Goal: Task Accomplishment & Management: Manage account settings

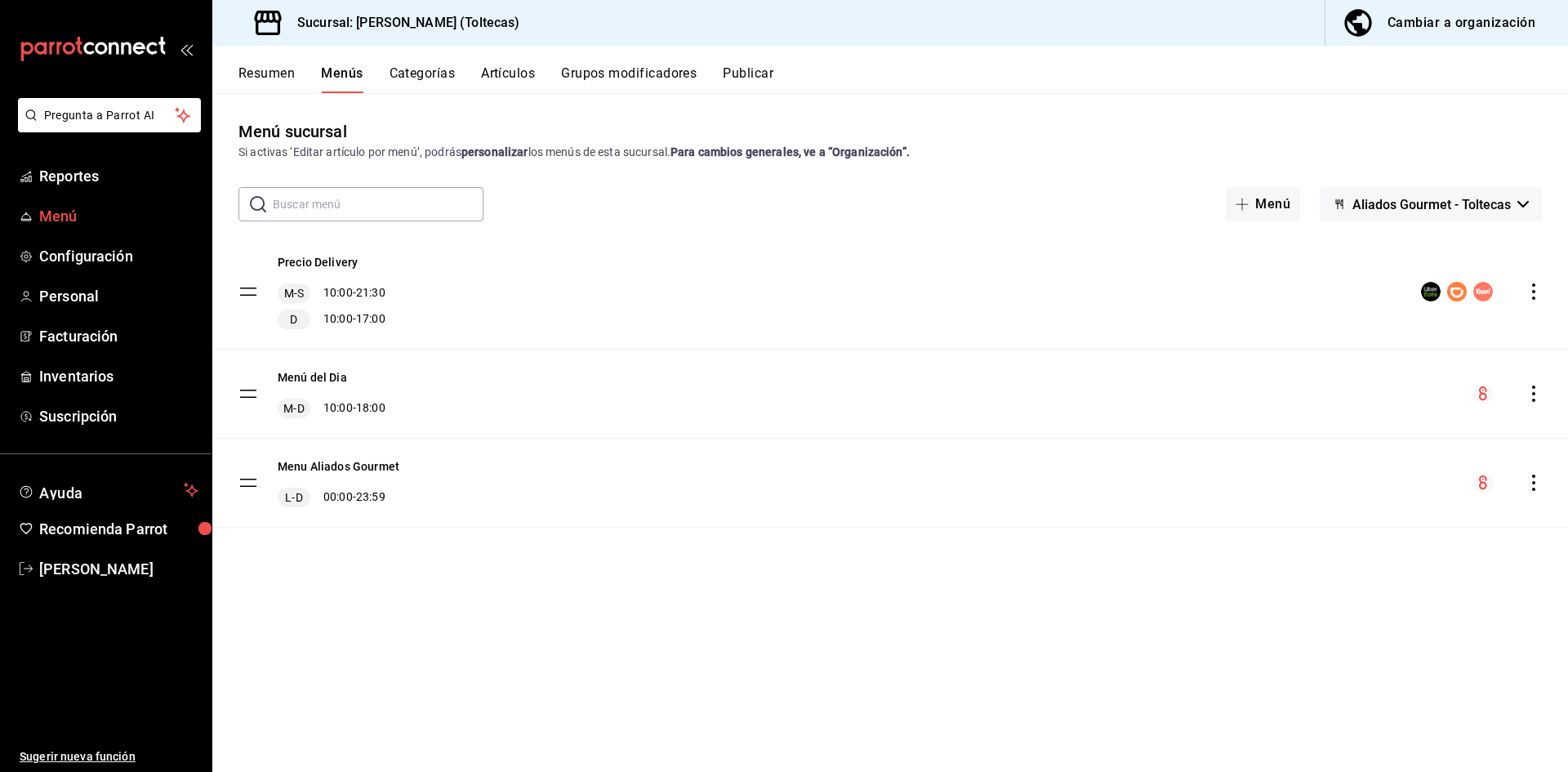
click at [75, 214] on span "Menú" at bounding box center [118, 216] width 159 height 22
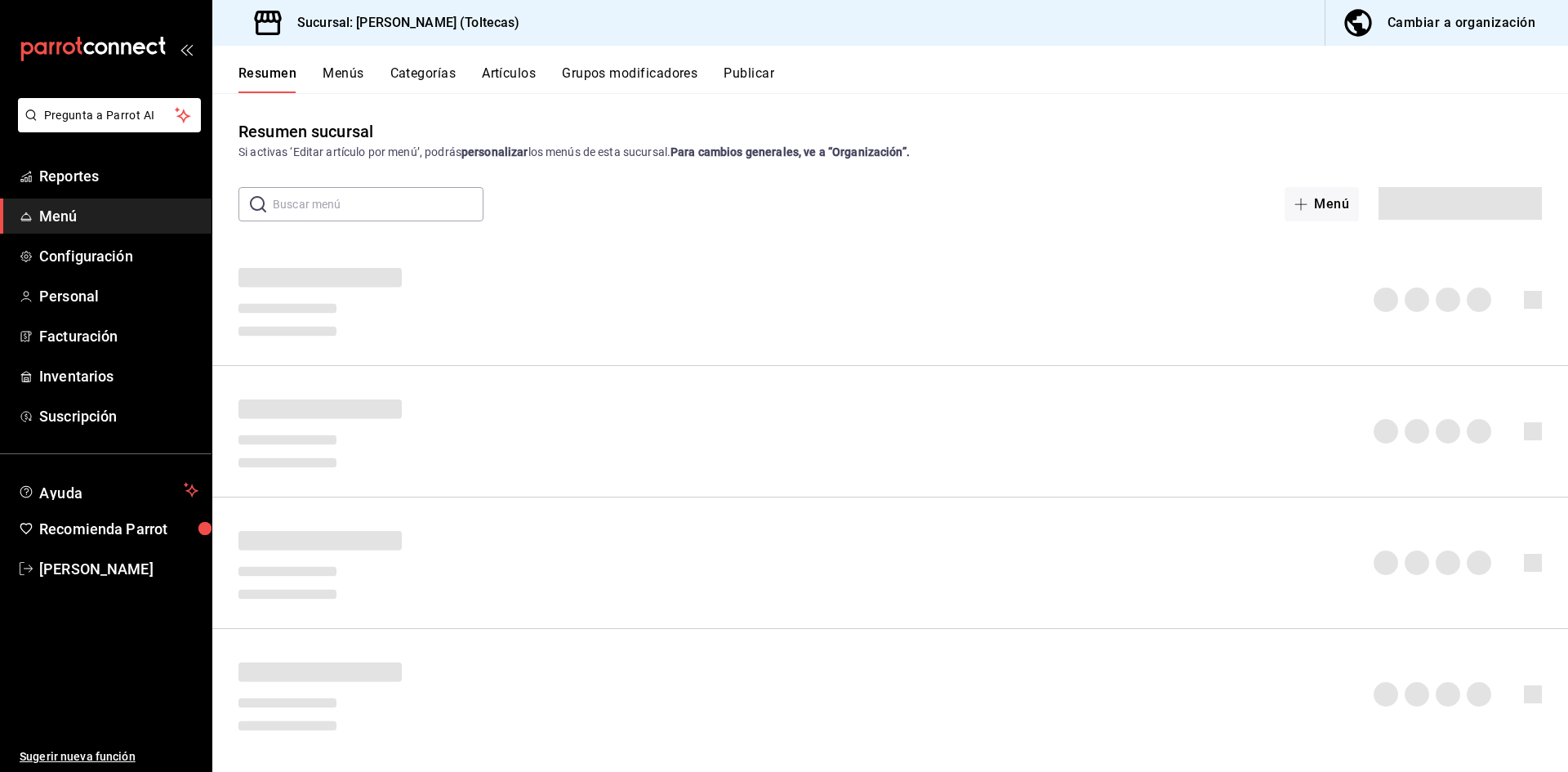
click at [75, 214] on span "Menú" at bounding box center [118, 216] width 159 height 22
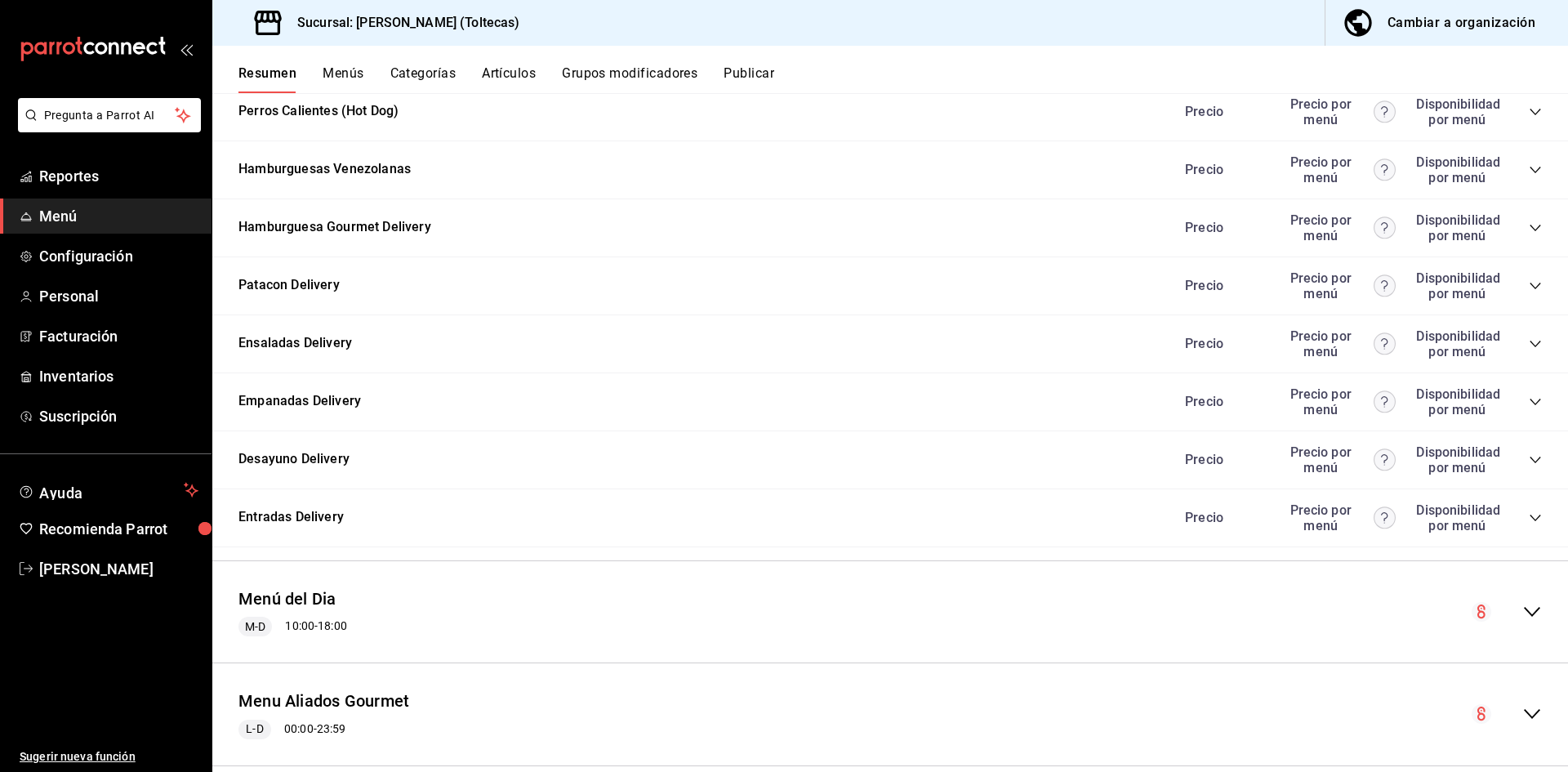
scroll to position [1676, 0]
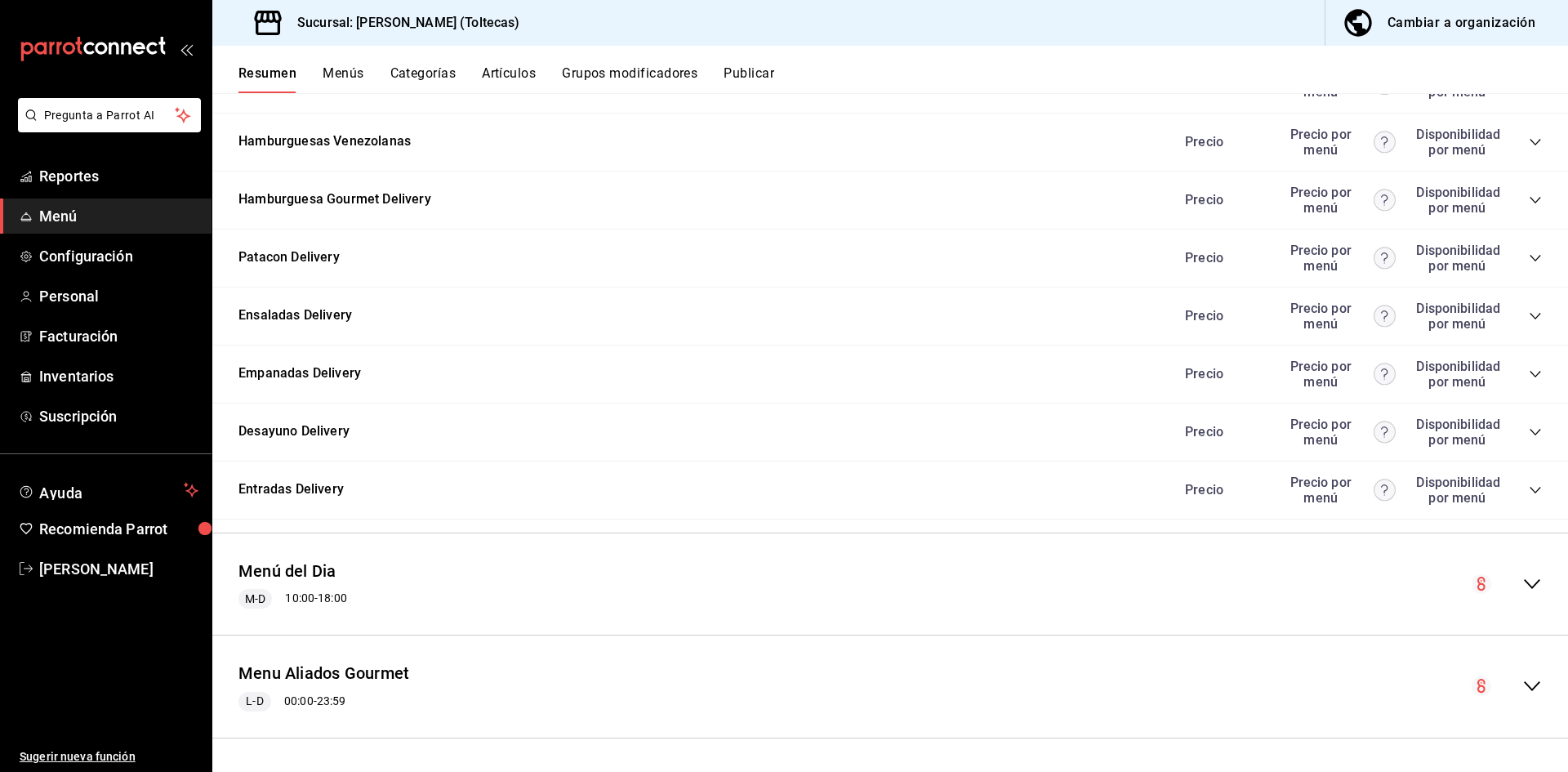
click at [1523, 578] on icon "collapse-menu-row" at bounding box center [1533, 584] width 20 height 20
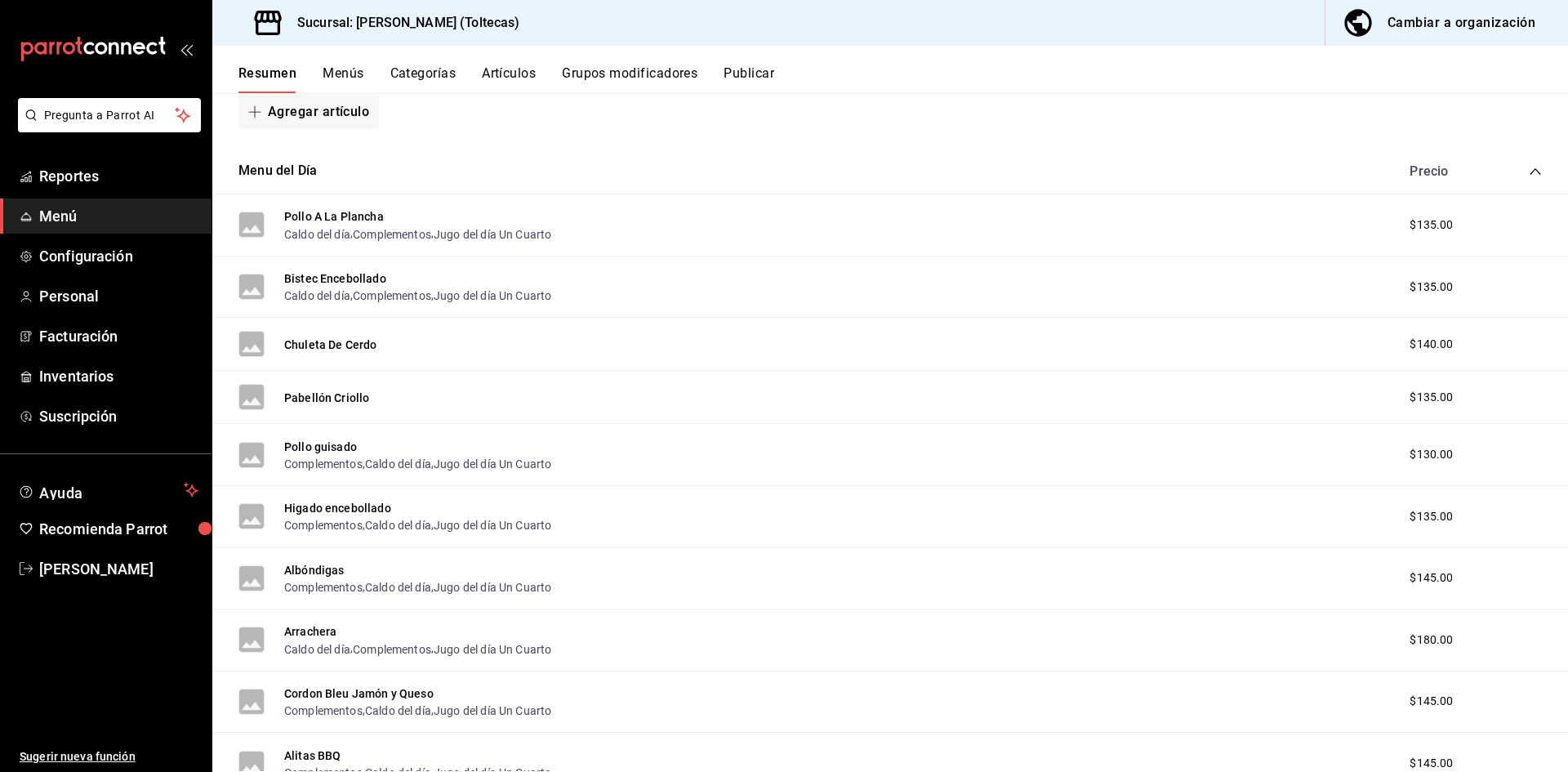
scroll to position [2411, 0]
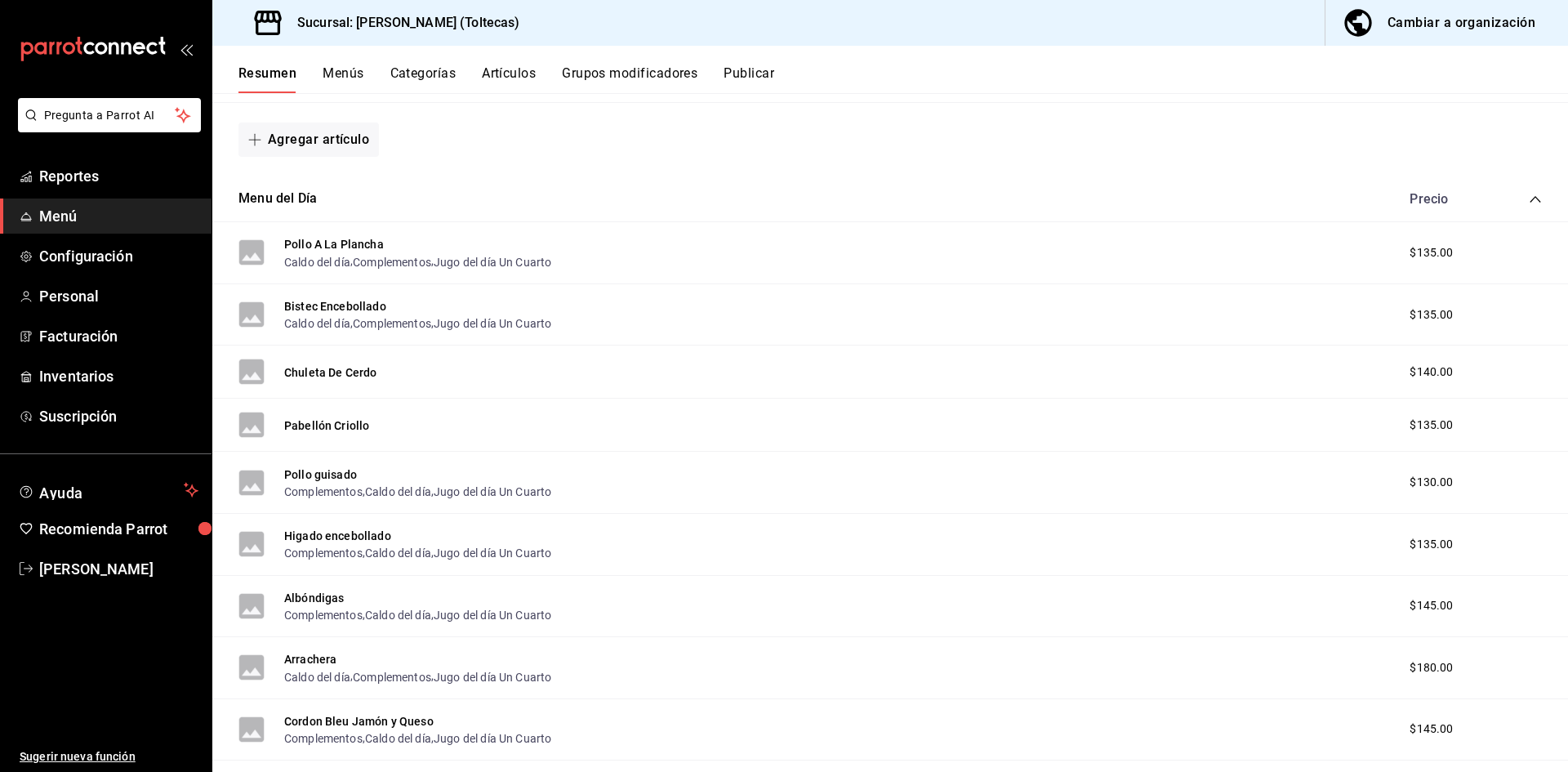
click at [314, 426] on button "Pabellón Criollo" at bounding box center [327, 425] width 85 height 16
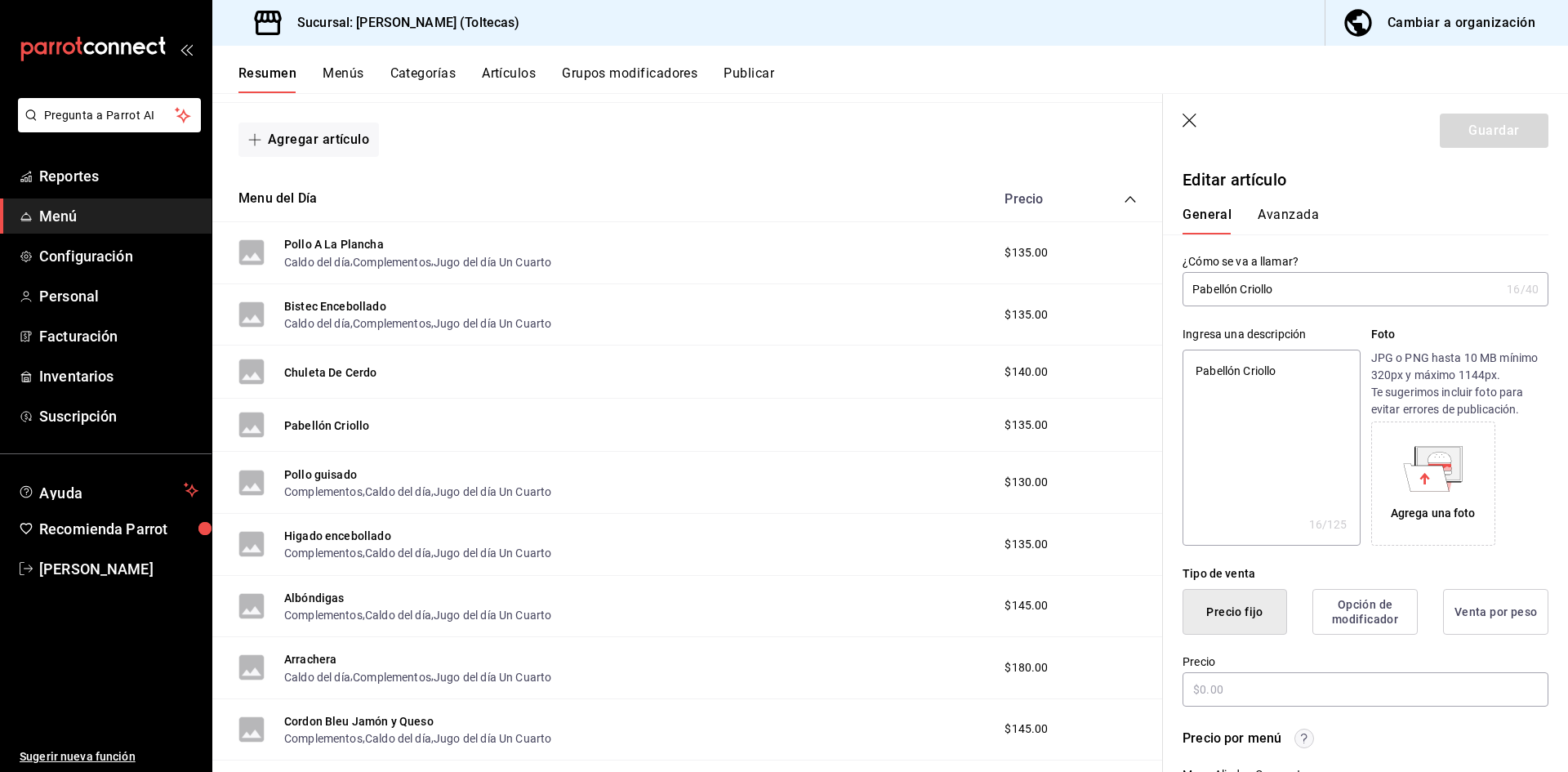
type textarea "x"
type input "$135.00"
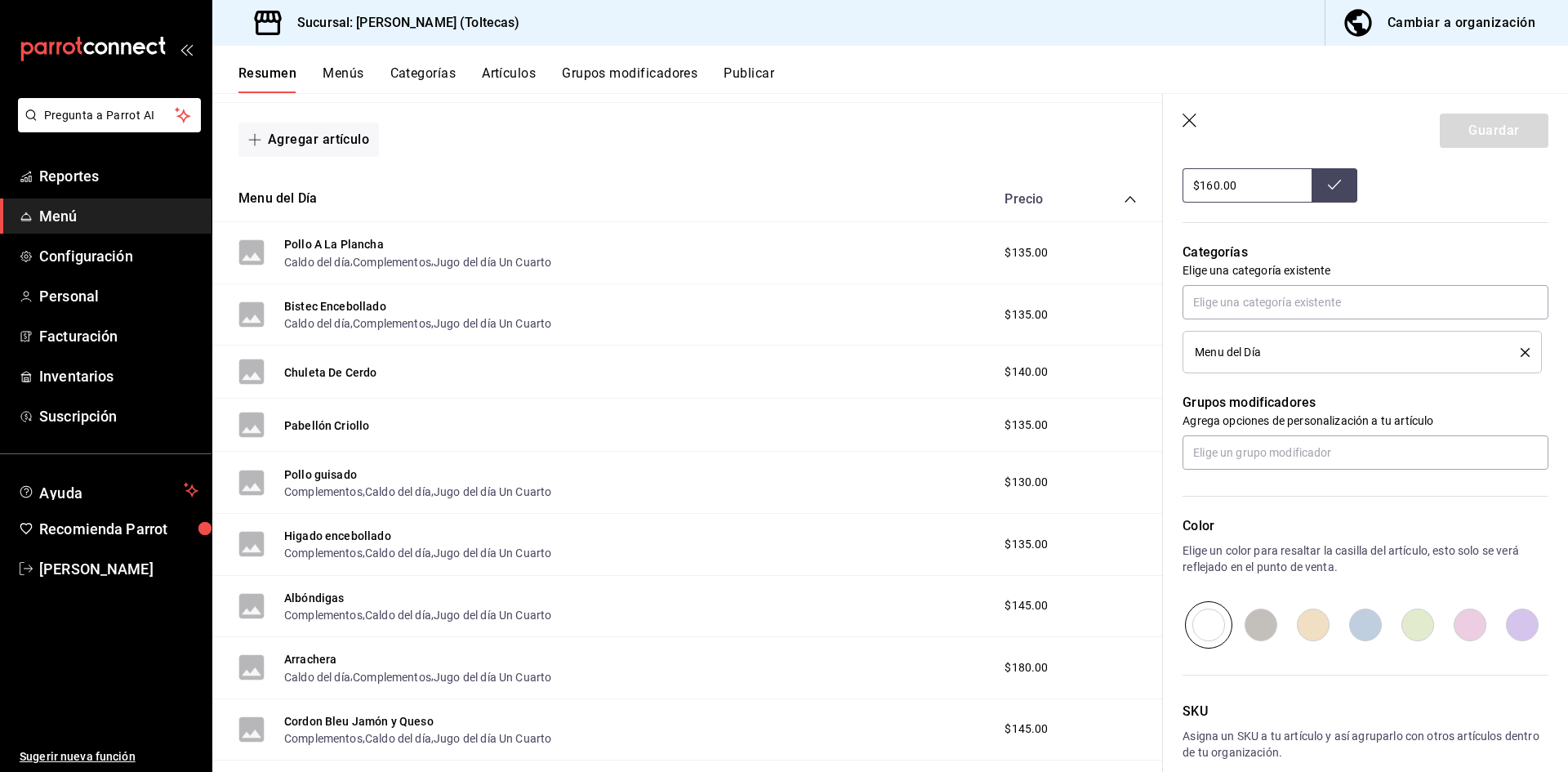
scroll to position [653, 0]
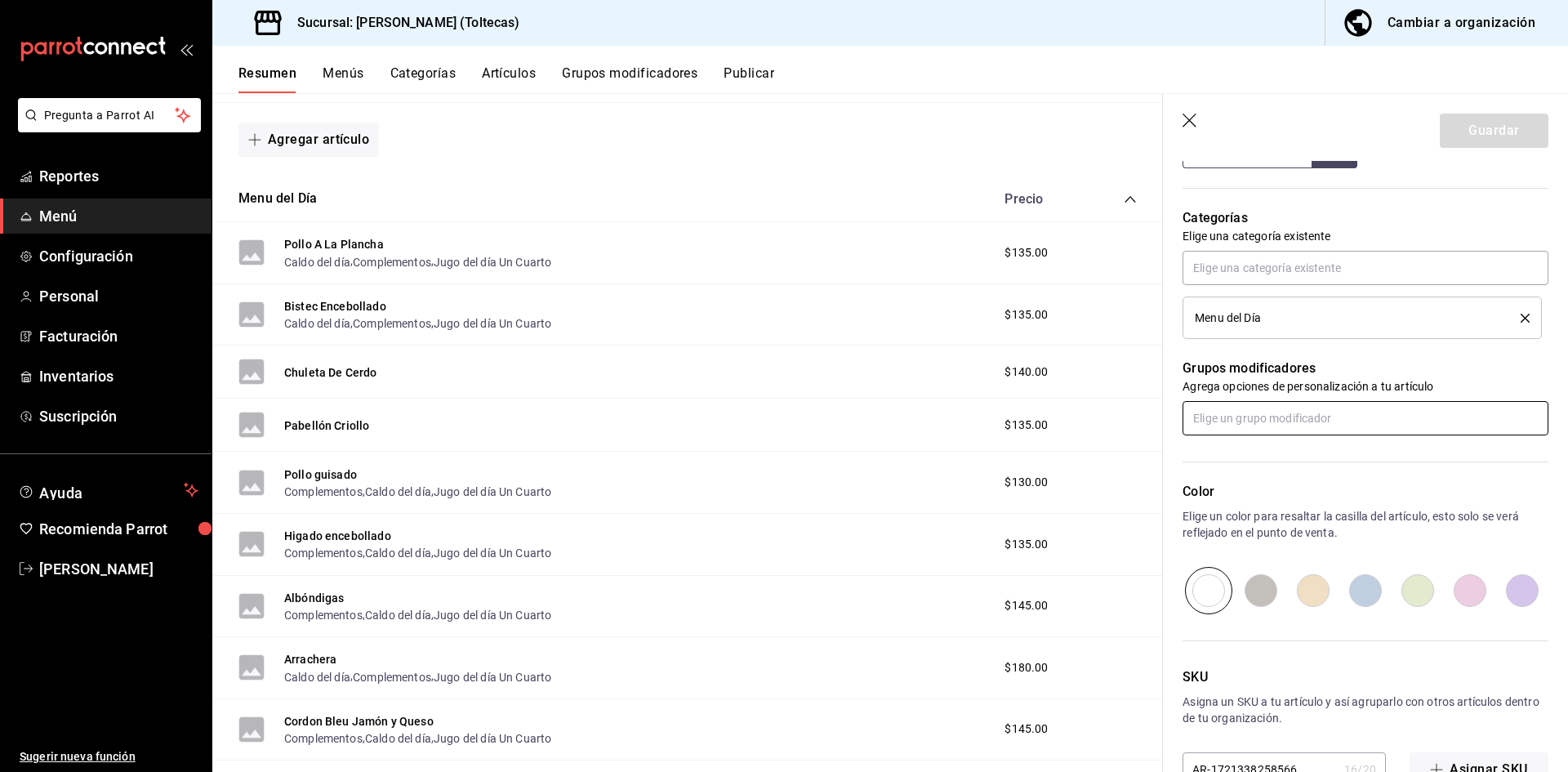
click at [1266, 415] on input "text" at bounding box center [1366, 418] width 366 height 35
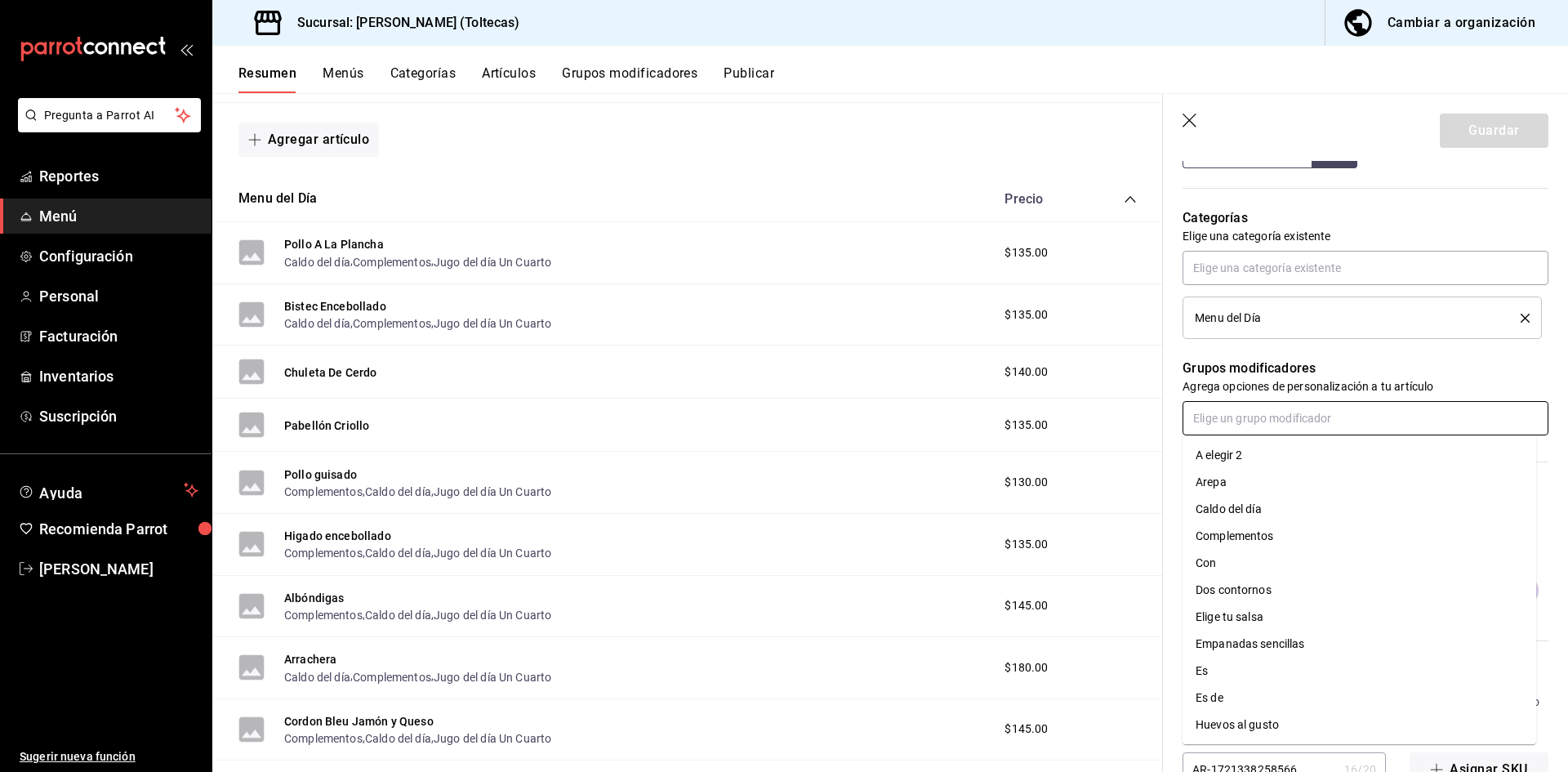
click at [1273, 508] on li "Caldo del día" at bounding box center [1359, 509] width 354 height 27
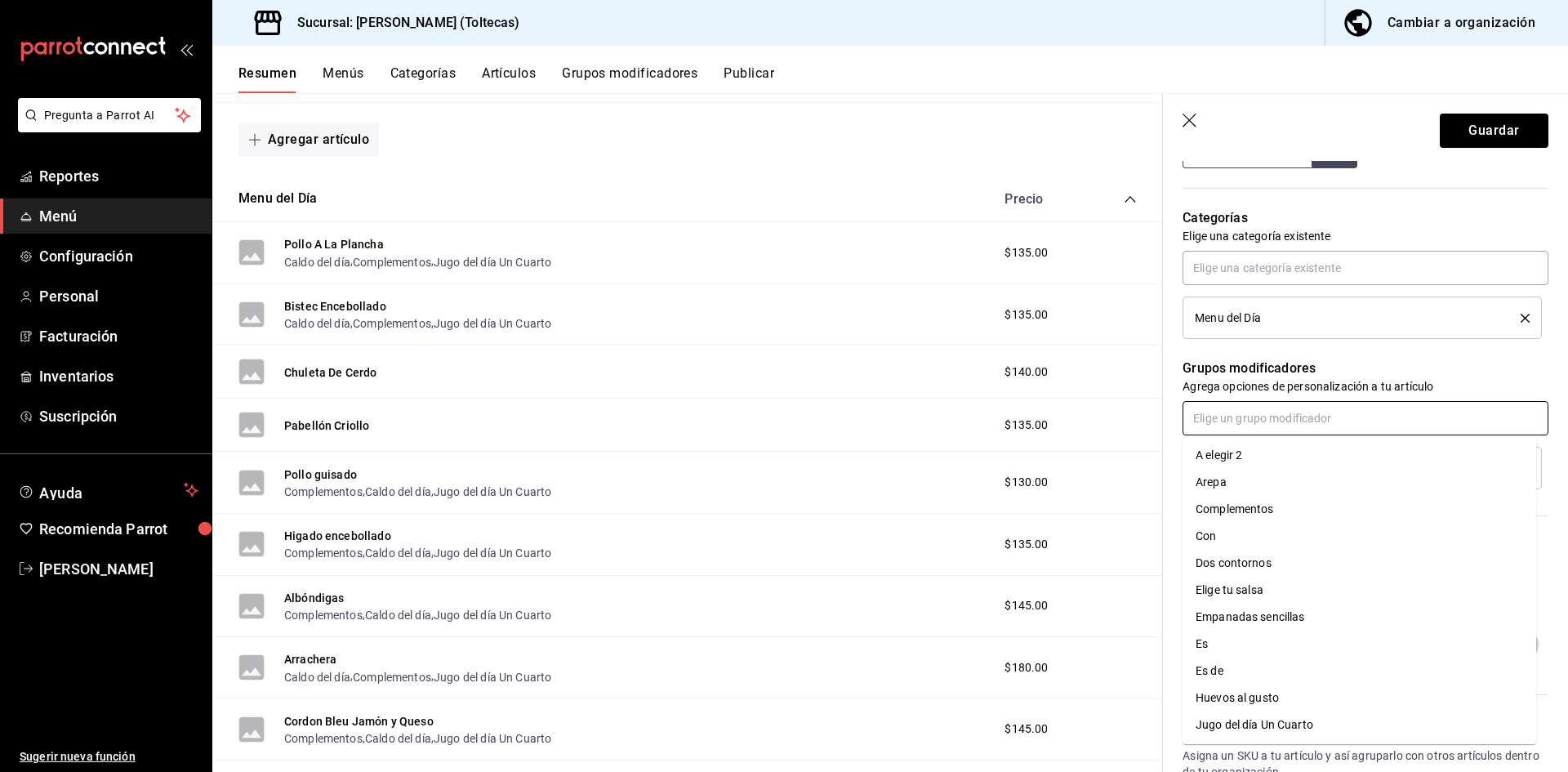
click at [1261, 422] on input "text" at bounding box center [1366, 418] width 366 height 35
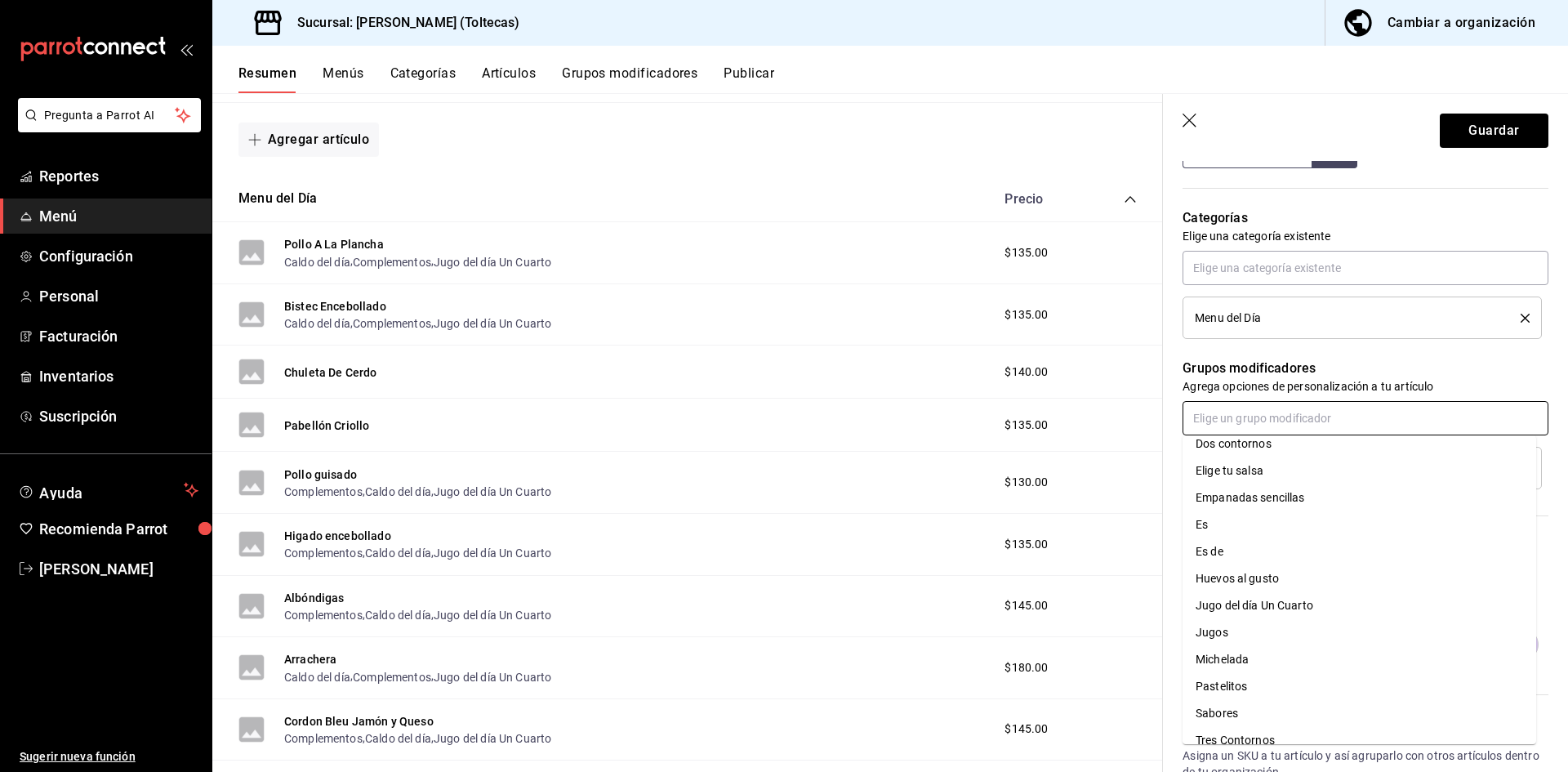
scroll to position [136, 0]
click at [1251, 587] on div "Jugo del día Un Cuarto" at bounding box center [1254, 588] width 118 height 17
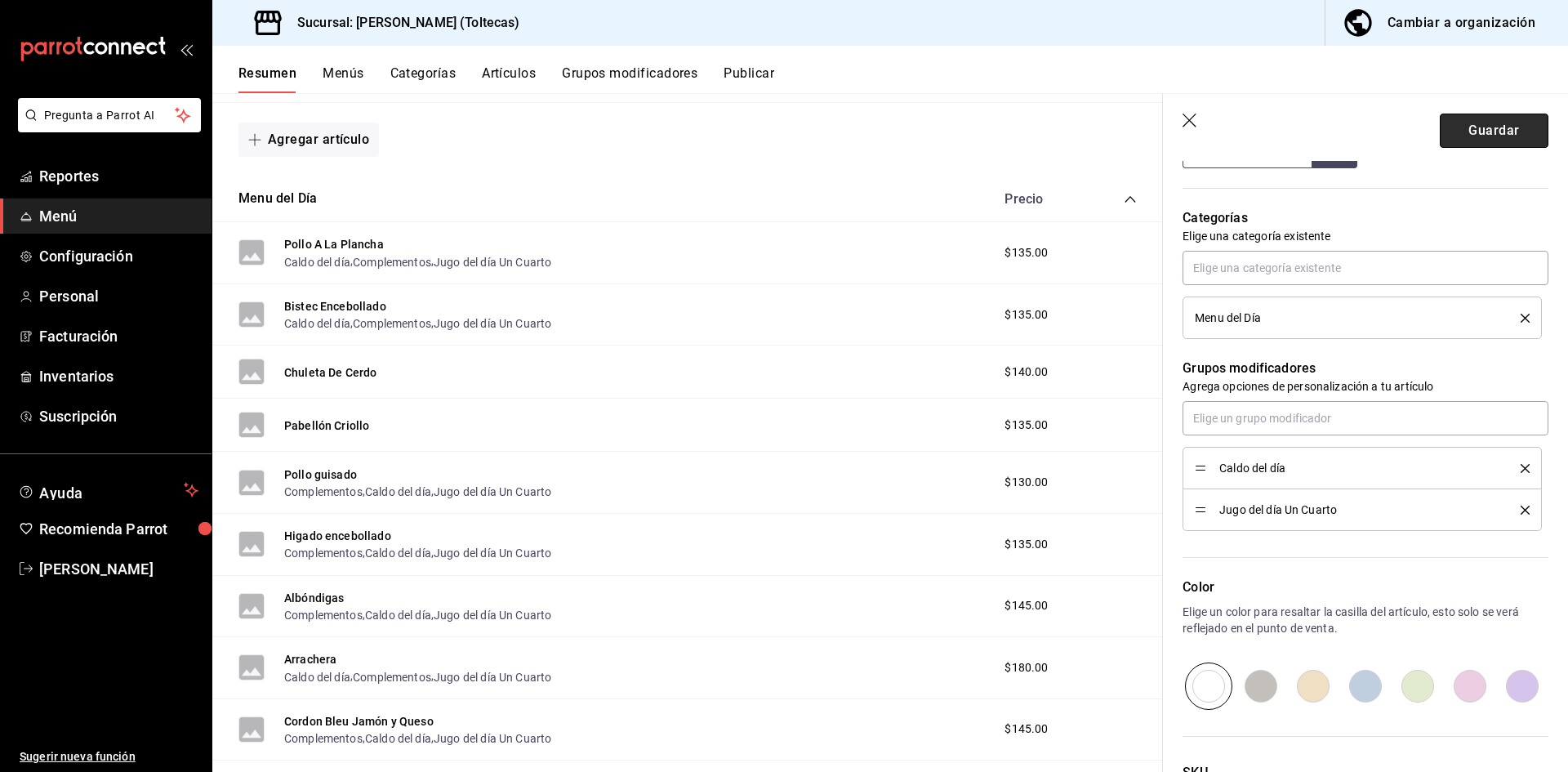
click at [1503, 136] on button "Guardar" at bounding box center [1494, 130] width 108 height 35
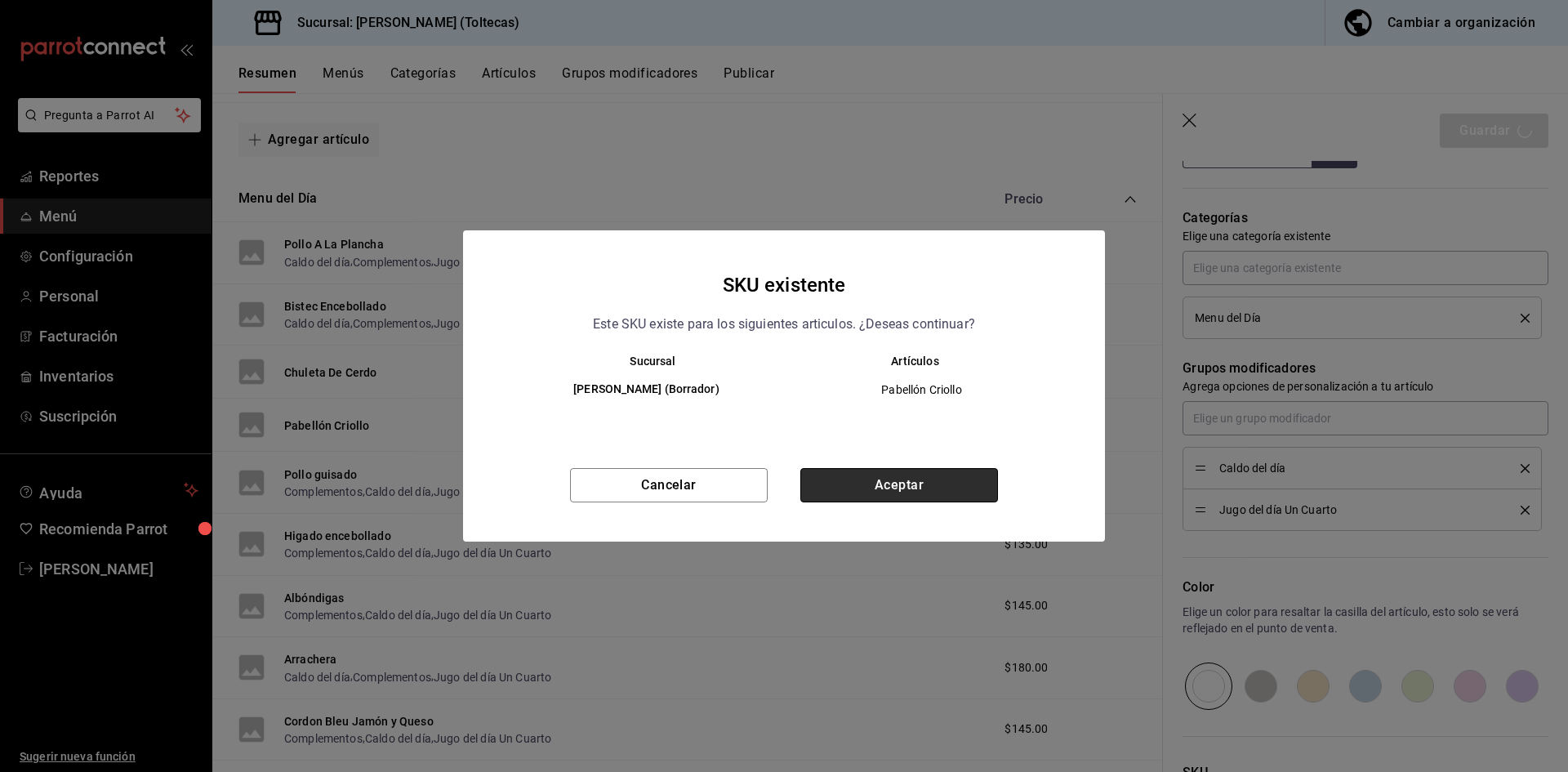
click at [930, 478] on button "Aceptar" at bounding box center [899, 484] width 198 height 35
type textarea "x"
type input "AR-1755641285502"
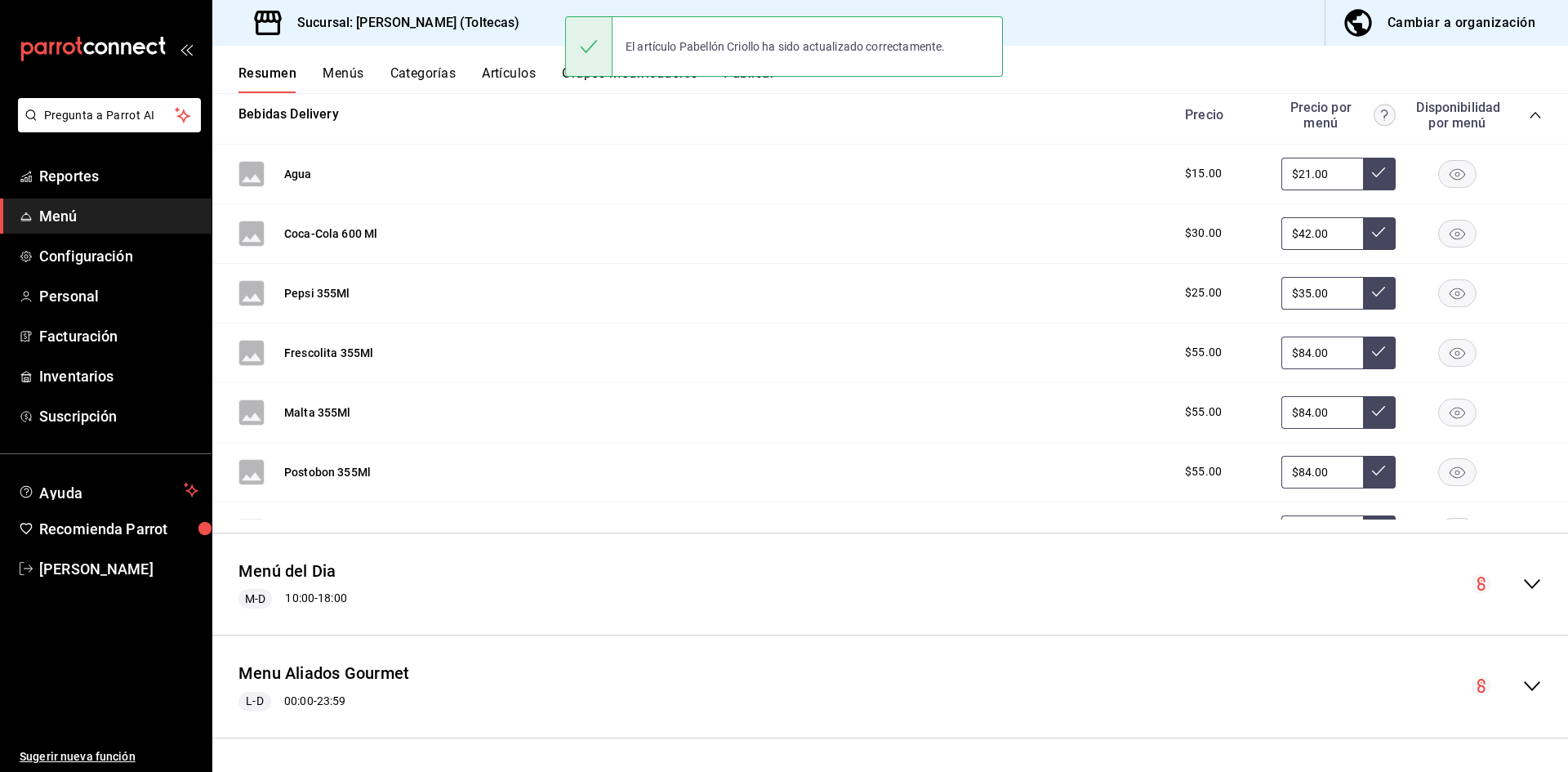
scroll to position [1676, 0]
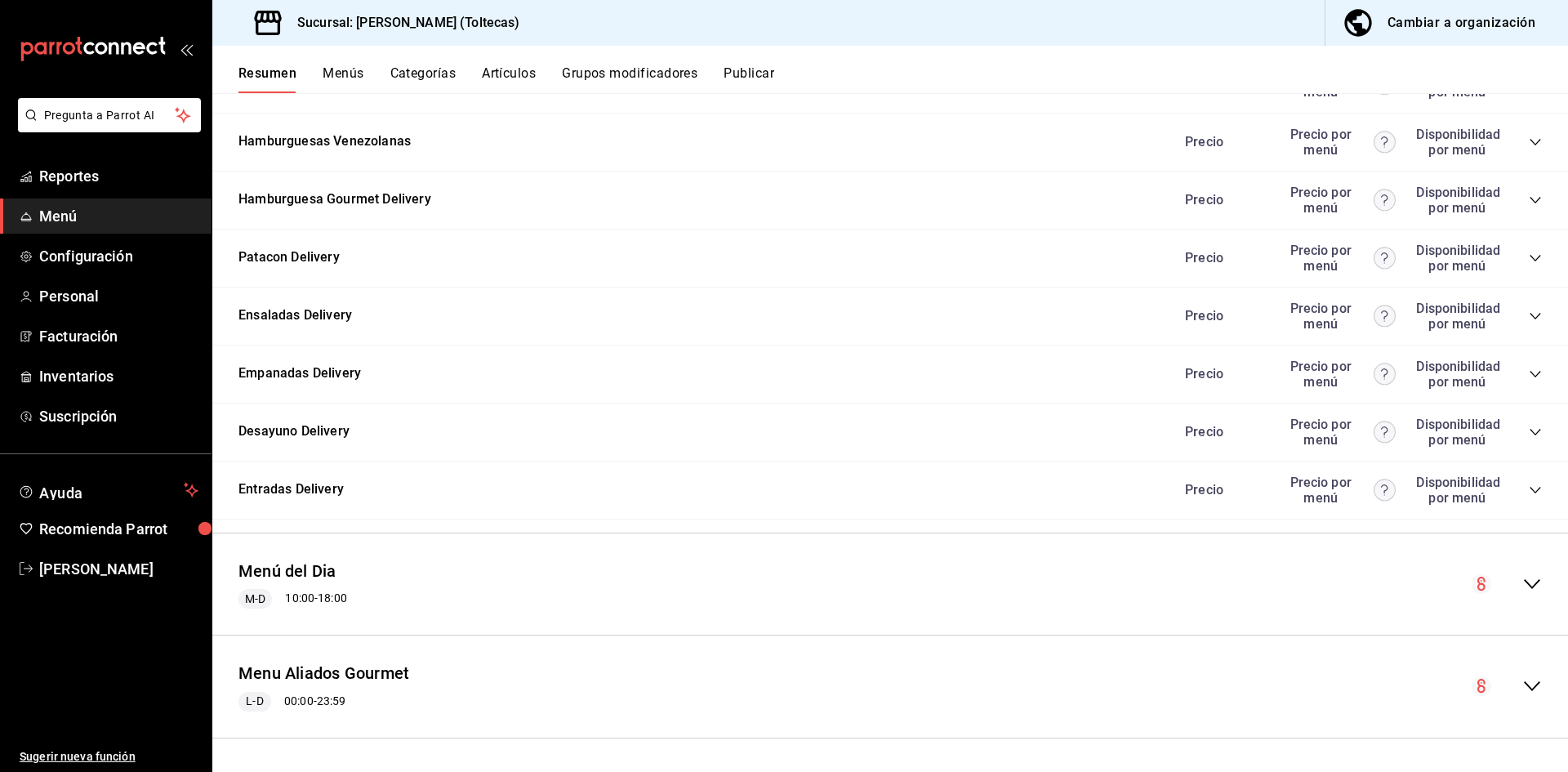
click at [1523, 581] on icon "collapse-menu-row" at bounding box center [1533, 584] width 20 height 20
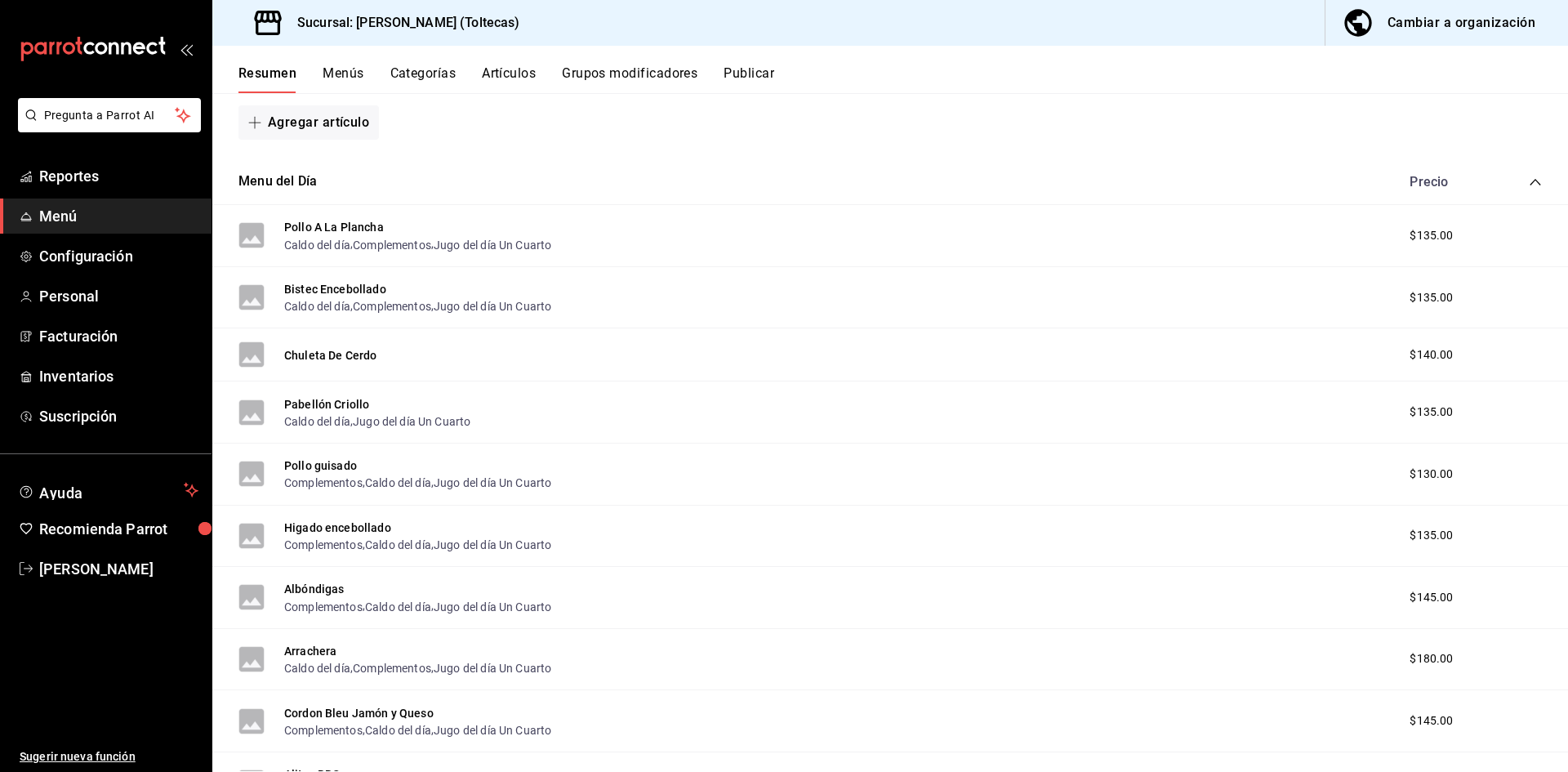
scroll to position [2509, 0]
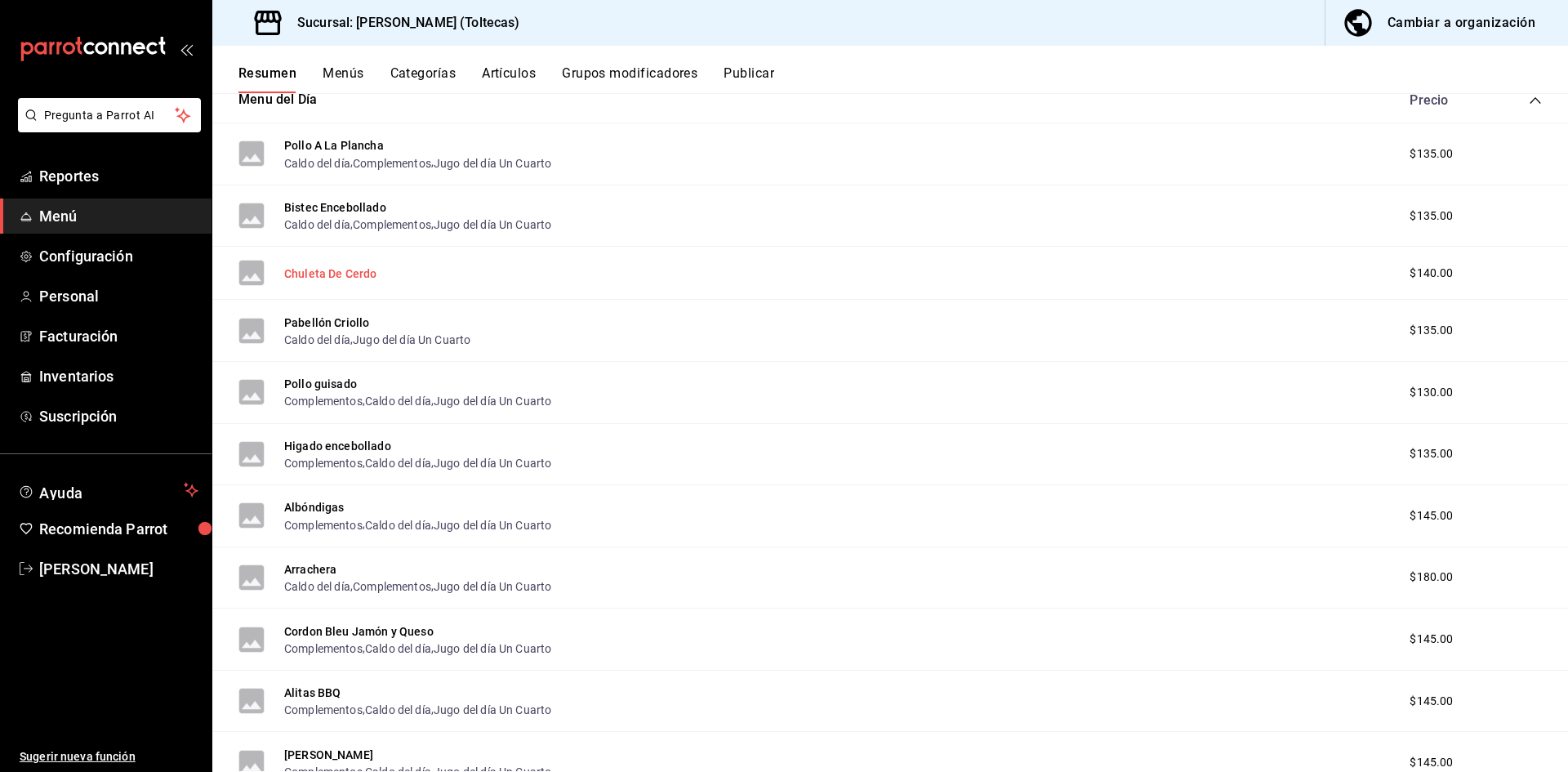
click at [335, 274] on button "Chuleta De Cerdo" at bounding box center [330, 273] width 92 height 16
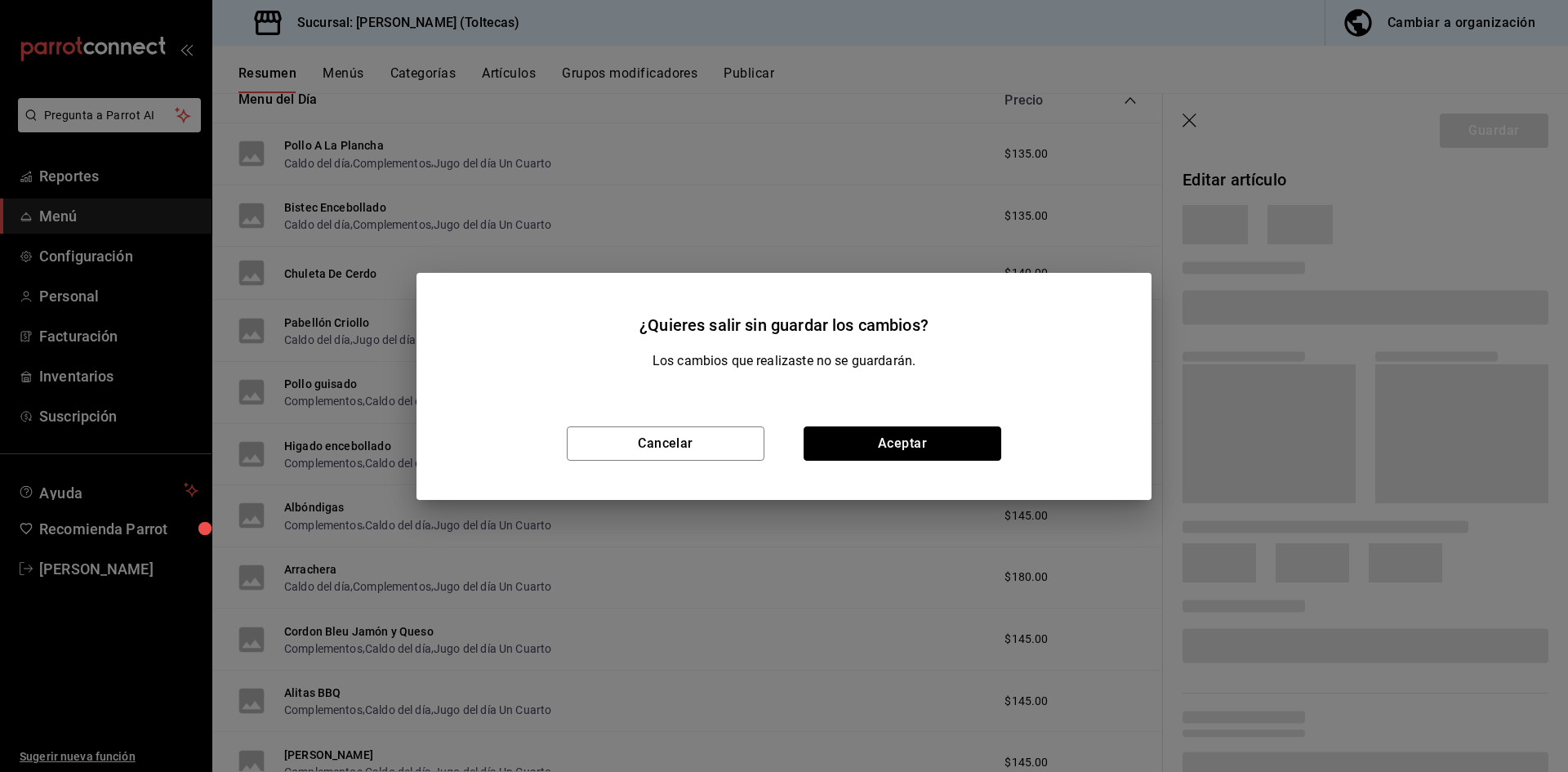
click at [902, 435] on button "Aceptar" at bounding box center [902, 443] width 198 height 35
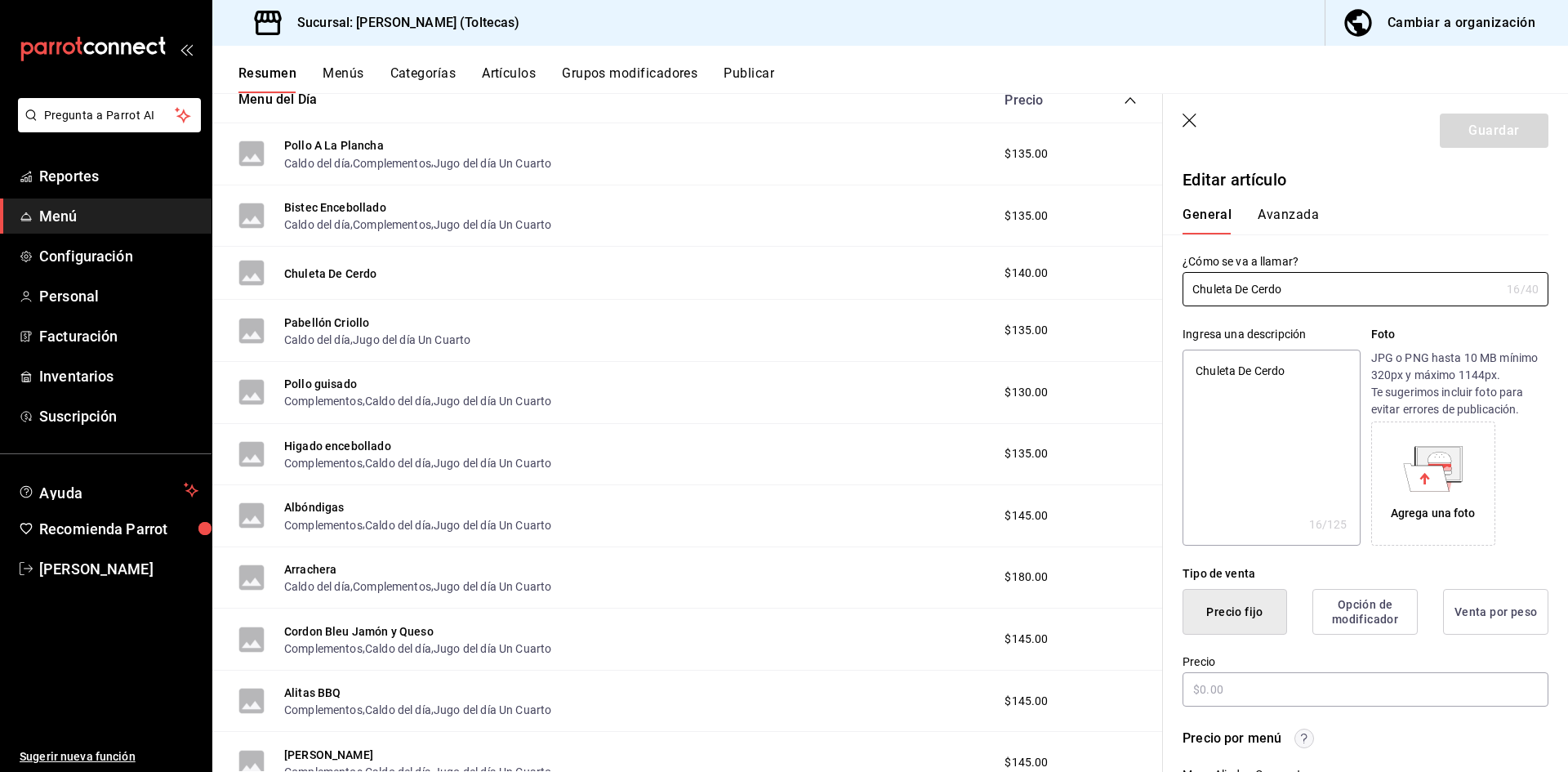
type textarea "x"
type input "$140.00"
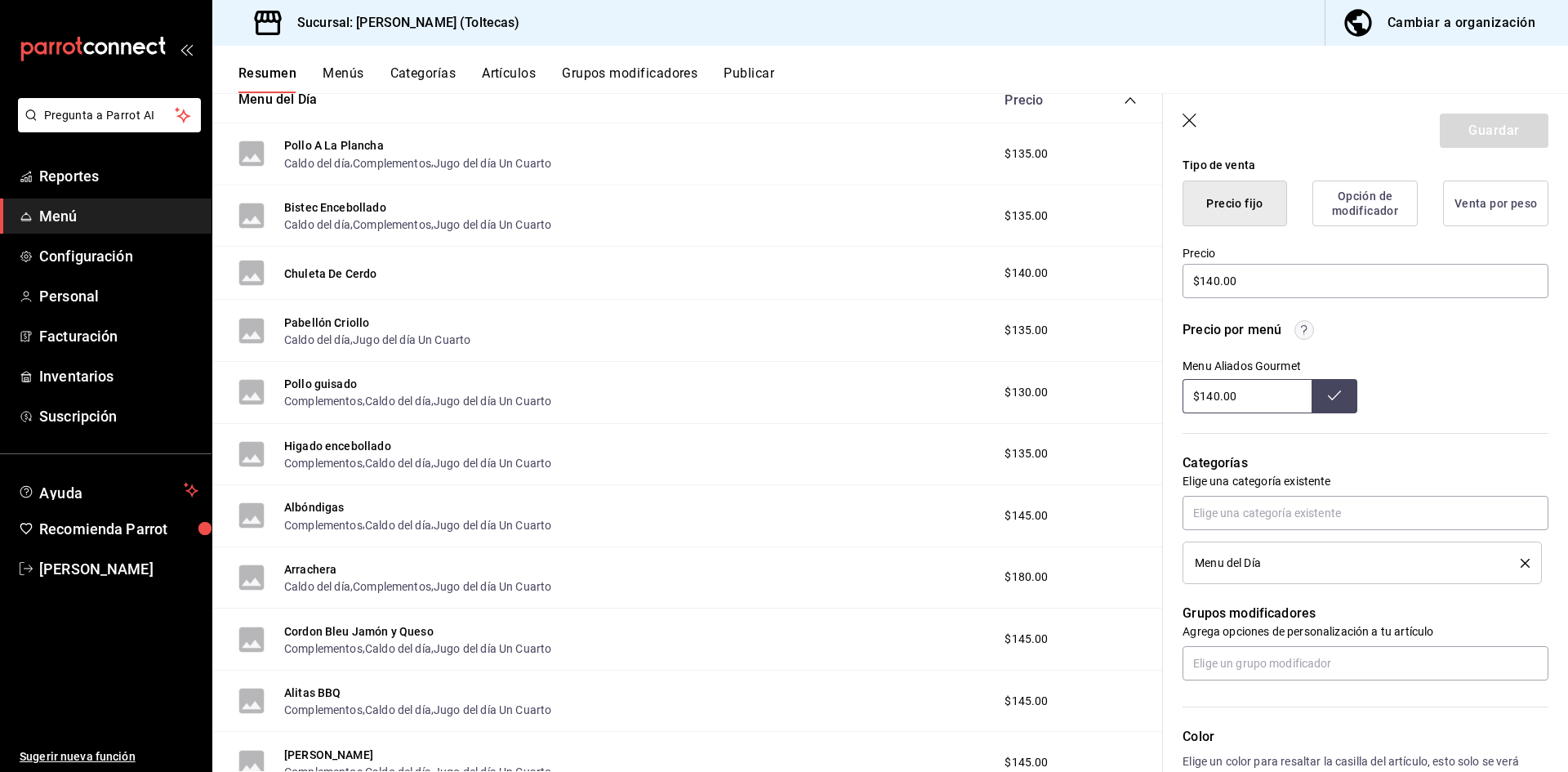
scroll to position [490, 0]
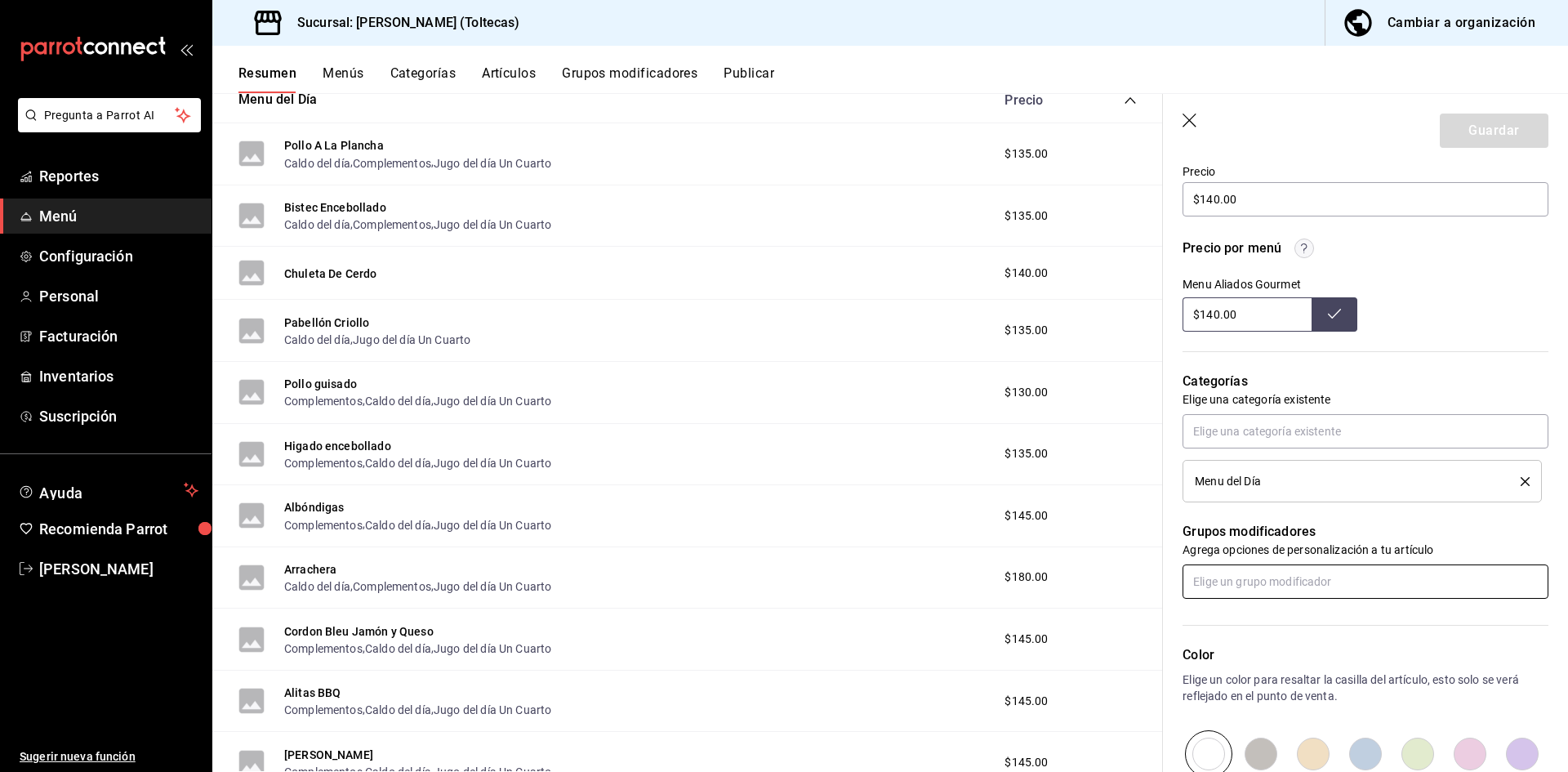
click at [1249, 587] on input "text" at bounding box center [1366, 581] width 366 height 35
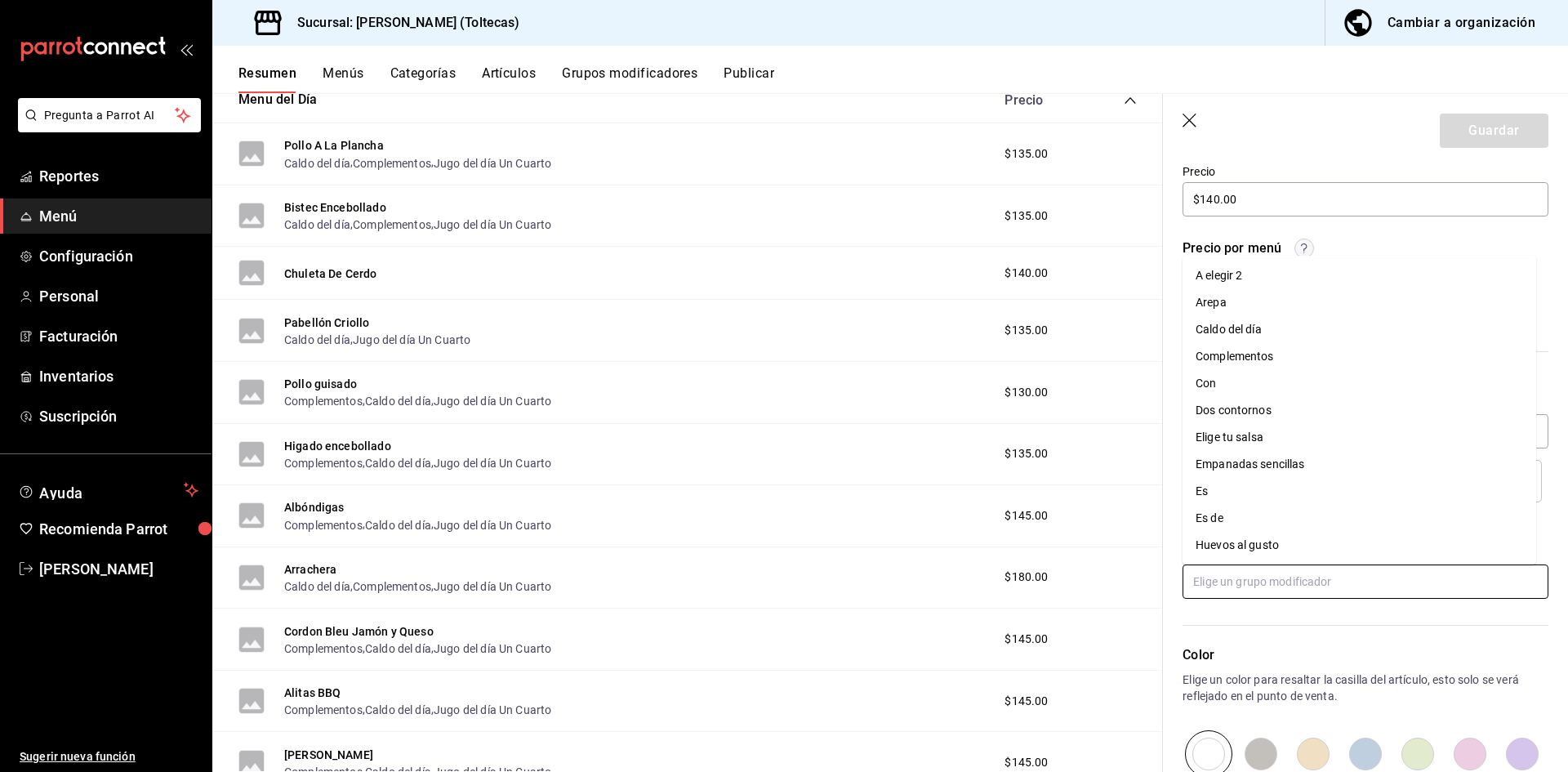
click at [1225, 325] on div "Caldo del día" at bounding box center [1228, 329] width 67 height 17
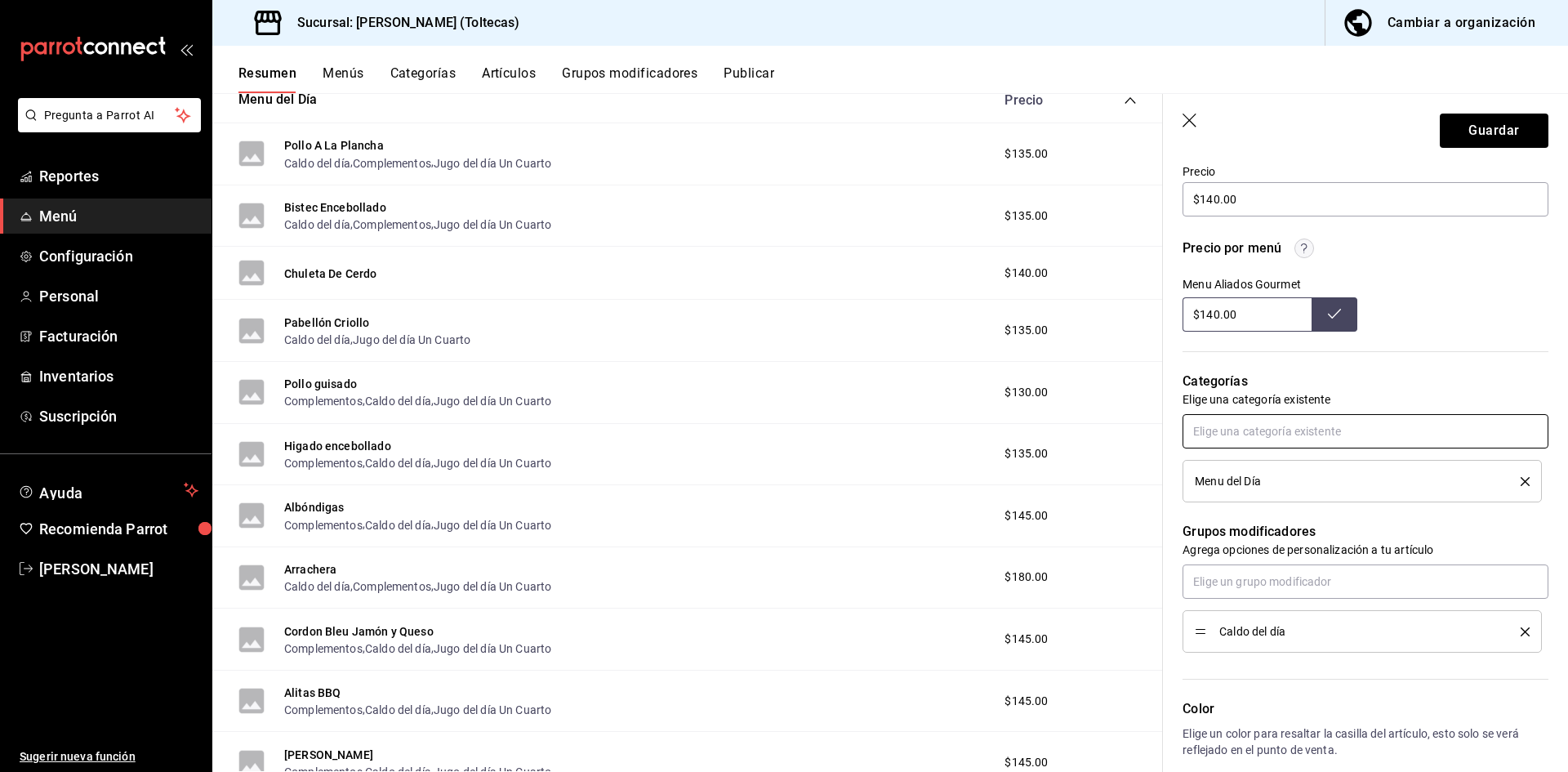
click at [1236, 425] on input "text" at bounding box center [1366, 431] width 366 height 35
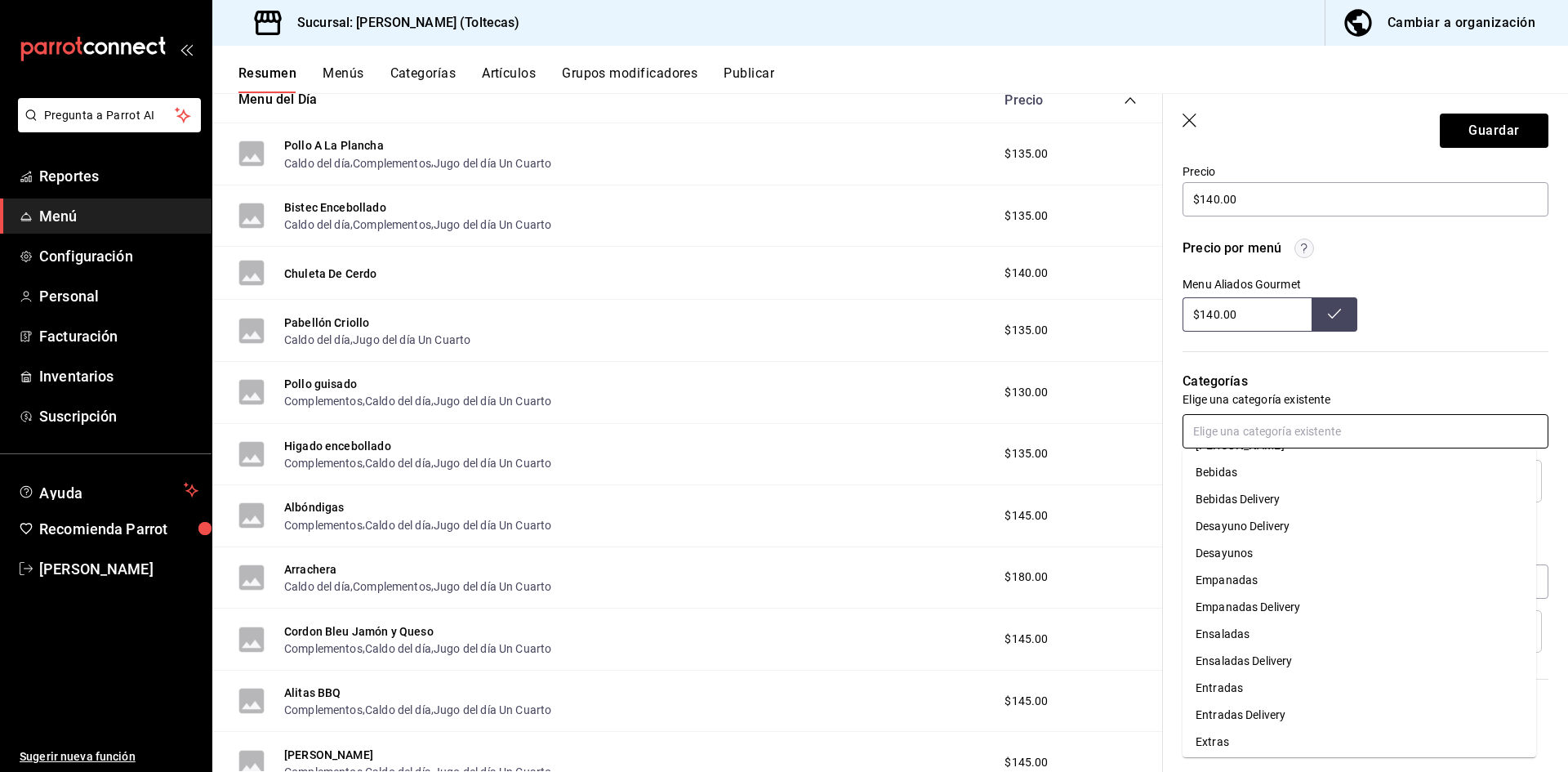
scroll to position [163, 0]
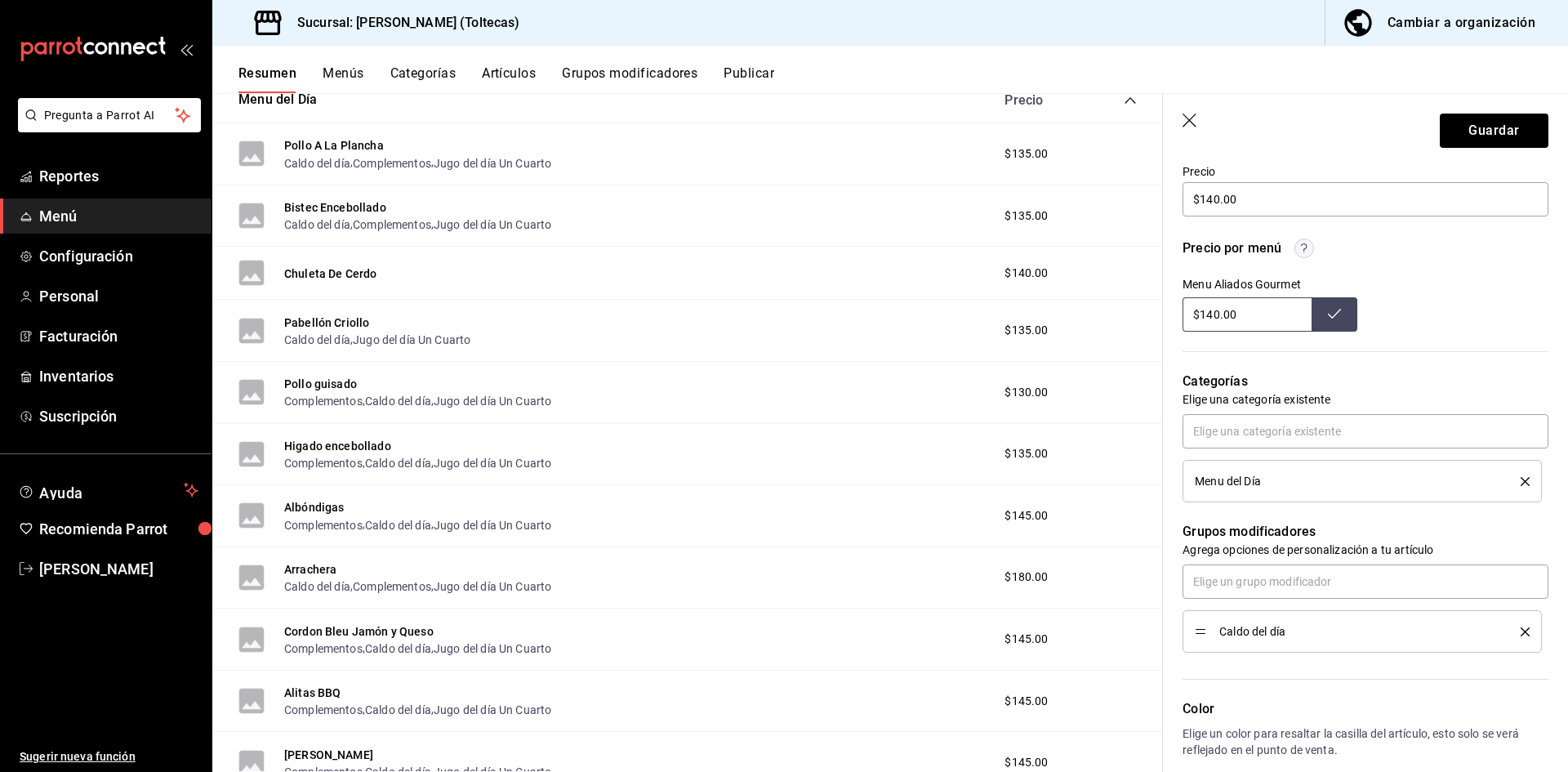
click at [1240, 356] on div "Categorías Elige una categoría existente Menu del Día" at bounding box center [1356, 417] width 385 height 170
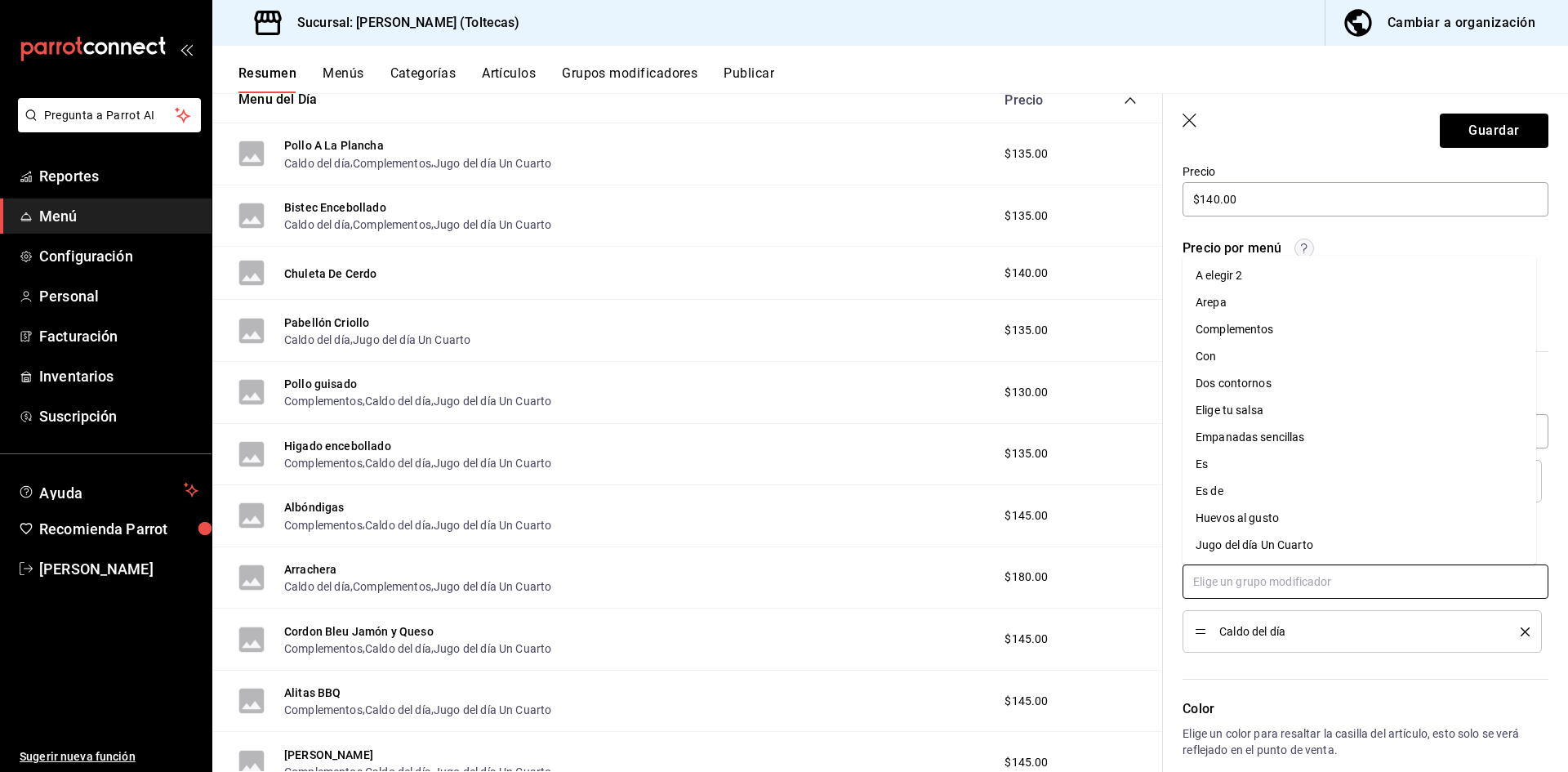
click at [1246, 571] on input "text" at bounding box center [1366, 581] width 366 height 35
click at [1227, 333] on div "Complementos" at bounding box center [1234, 329] width 78 height 17
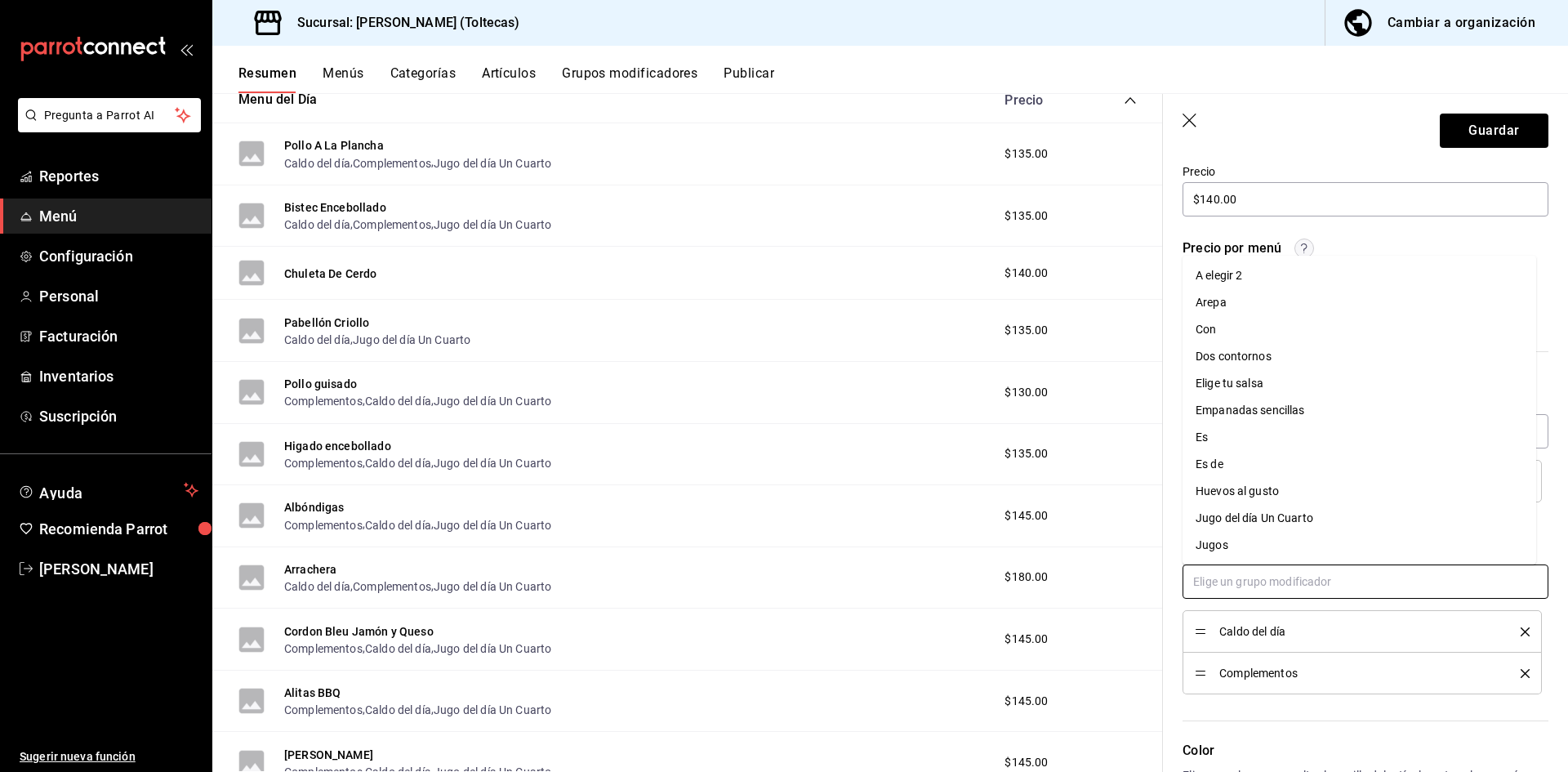
click at [1274, 583] on input "text" at bounding box center [1366, 581] width 366 height 35
click at [1256, 436] on div "Jugo del día Un Cuarto" at bounding box center [1254, 436] width 118 height 17
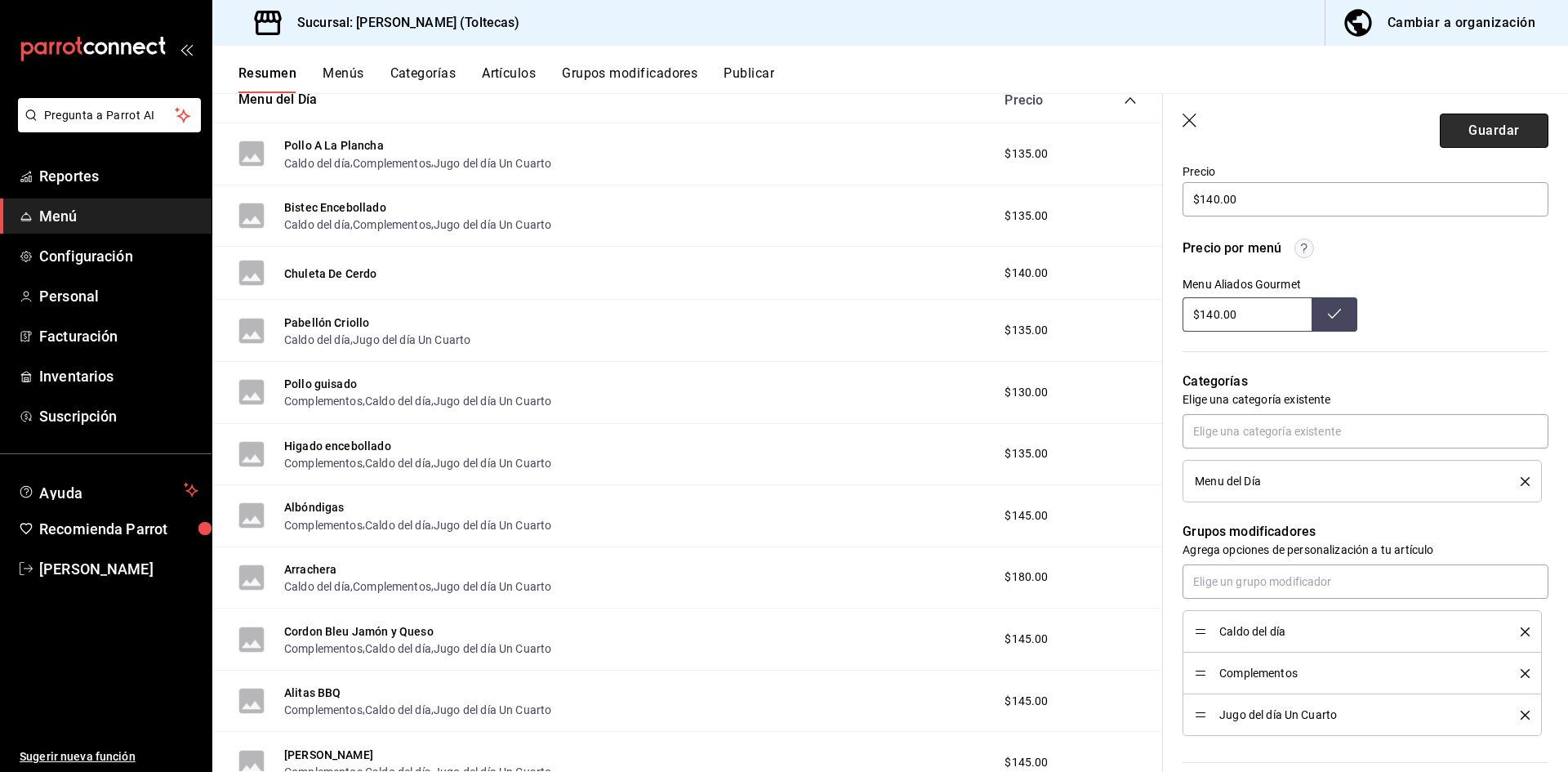
click at [1478, 135] on button "Guardar" at bounding box center [1494, 130] width 108 height 35
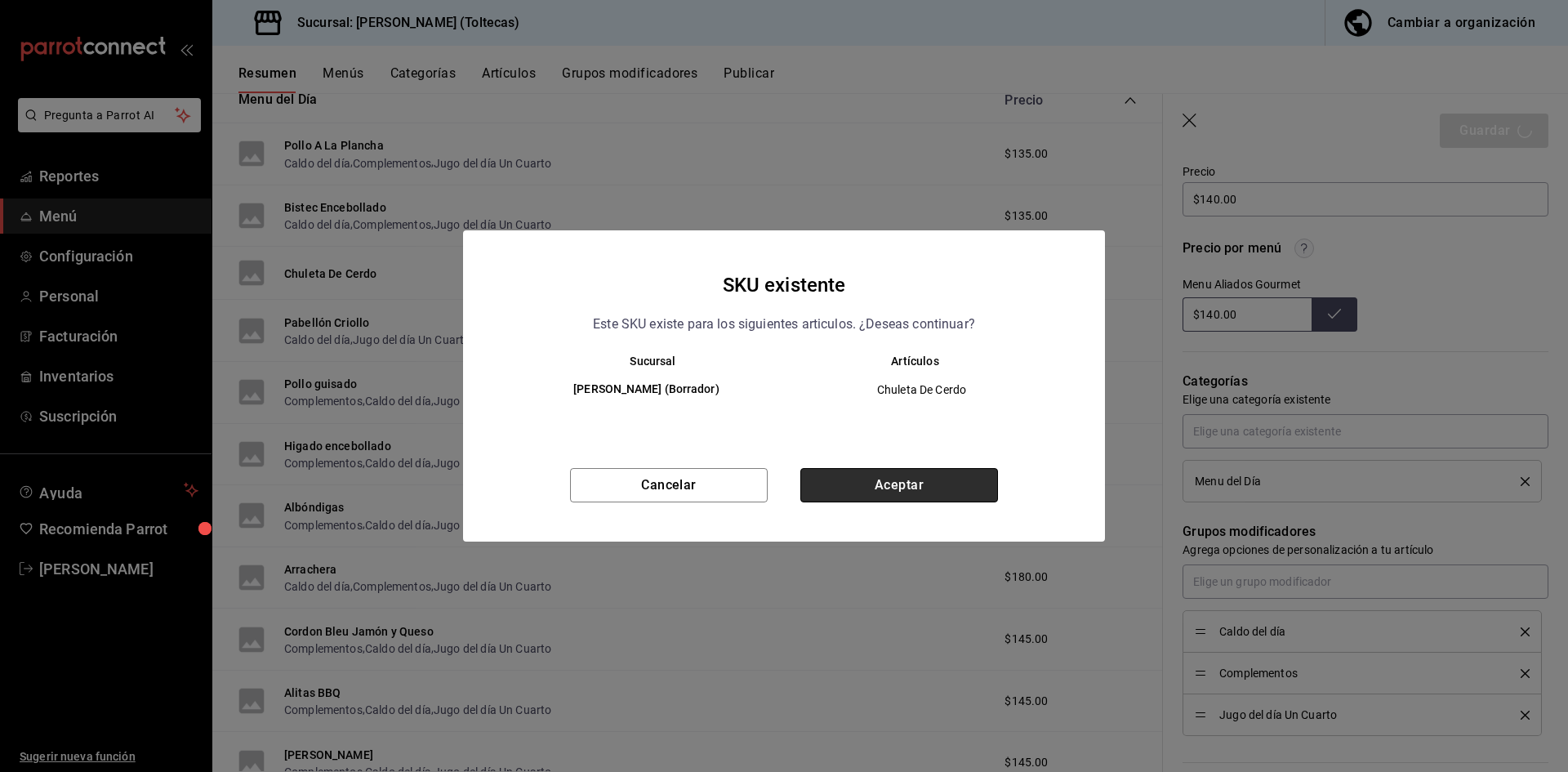
click at [918, 484] on button "Aceptar" at bounding box center [899, 484] width 198 height 35
type textarea "x"
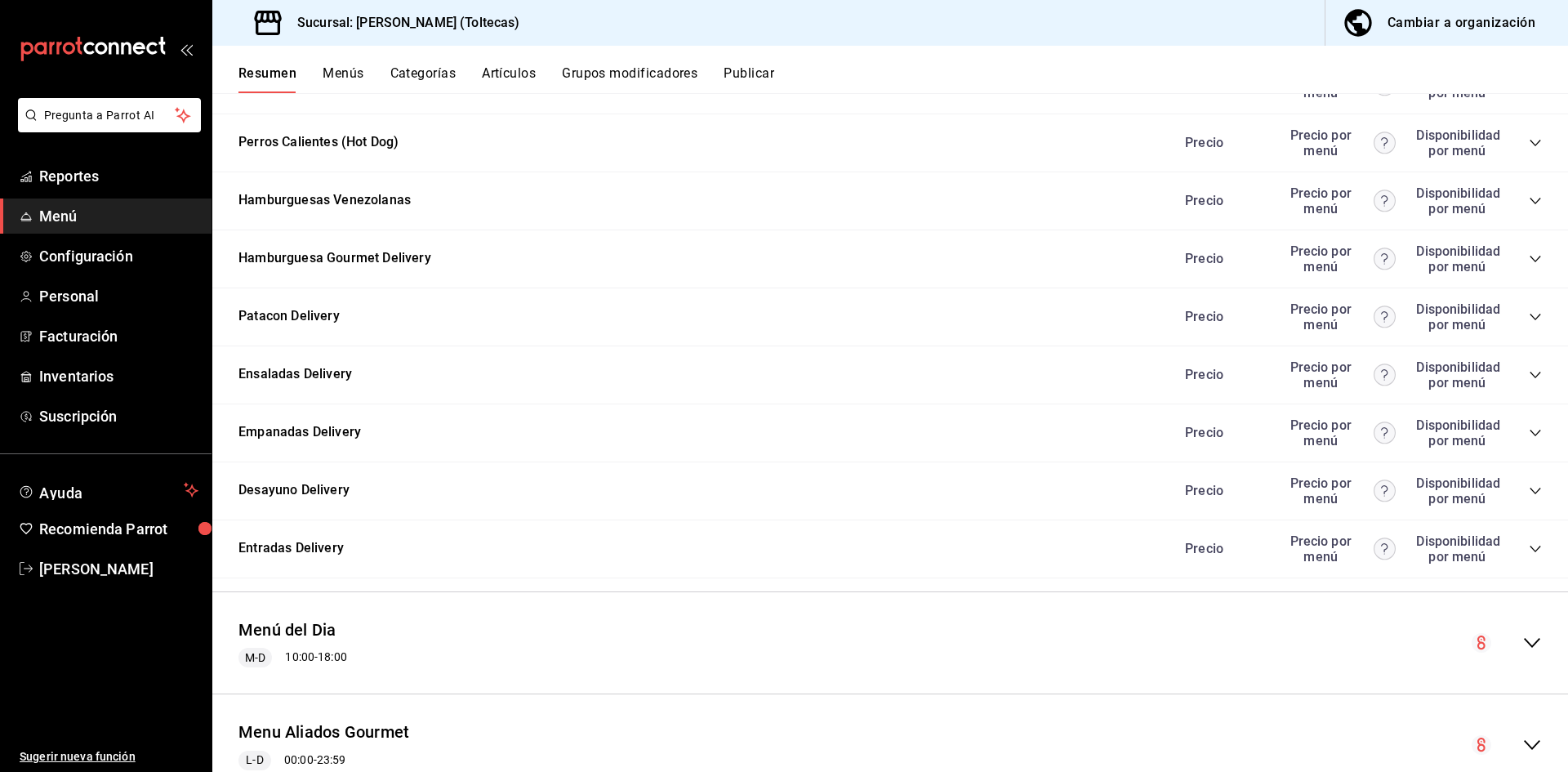
scroll to position [1676, 0]
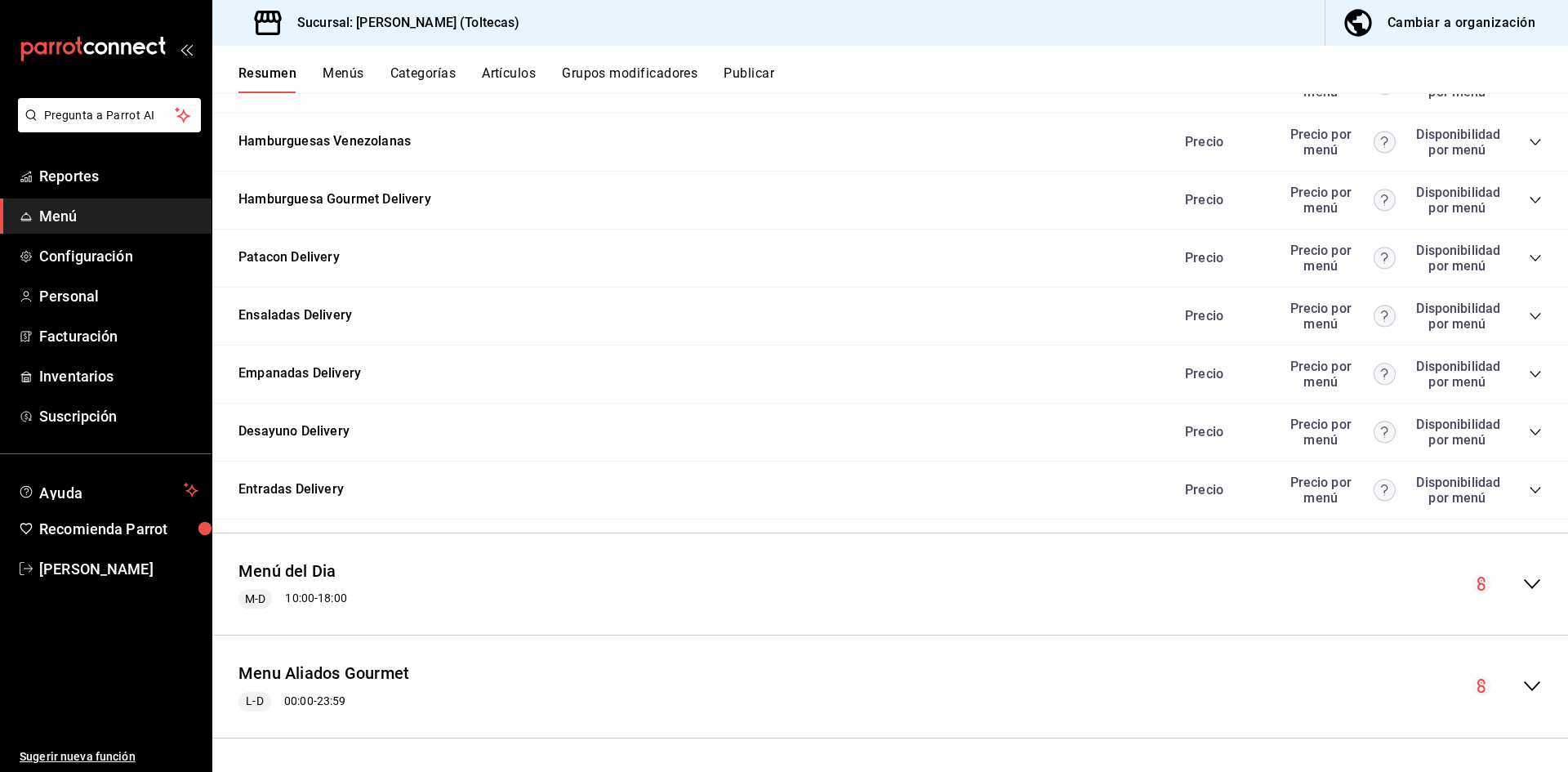
click at [1523, 586] on icon "collapse-menu-row" at bounding box center [1533, 584] width 20 height 20
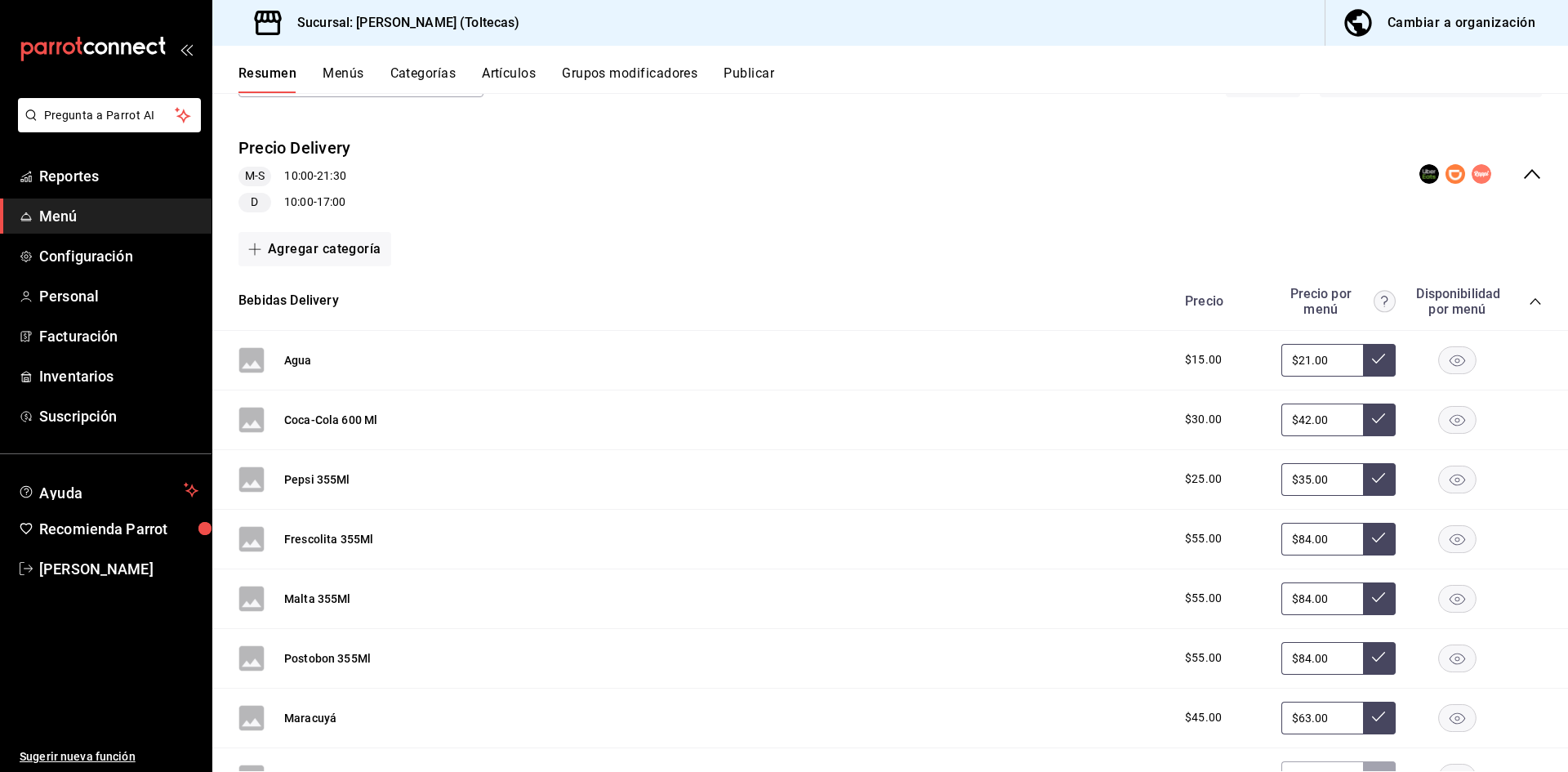
scroll to position [0, 0]
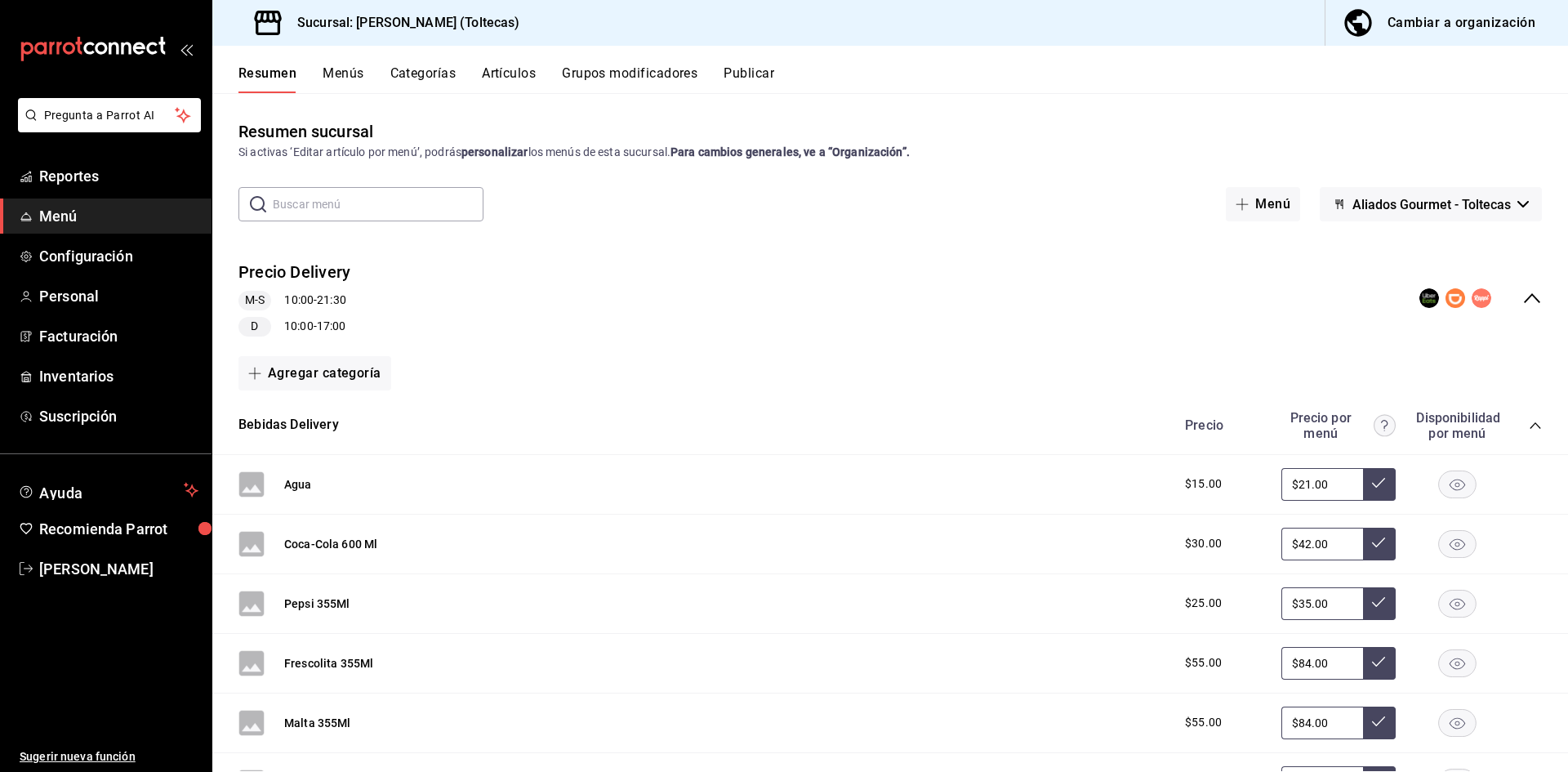
click at [431, 78] on button "Categorías" at bounding box center [423, 79] width 67 height 28
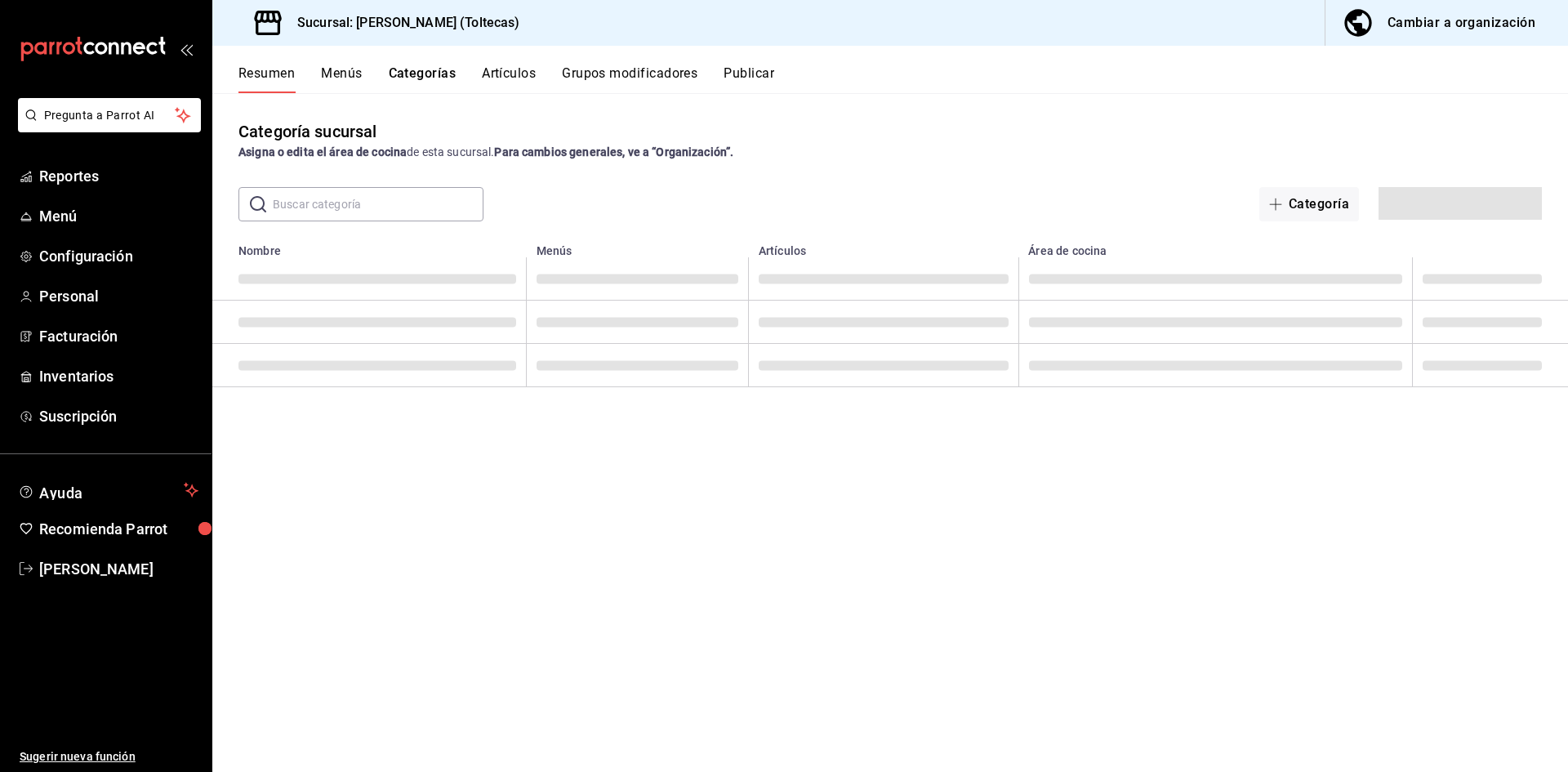
click at [740, 71] on button "Publicar" at bounding box center [748, 79] width 51 height 28
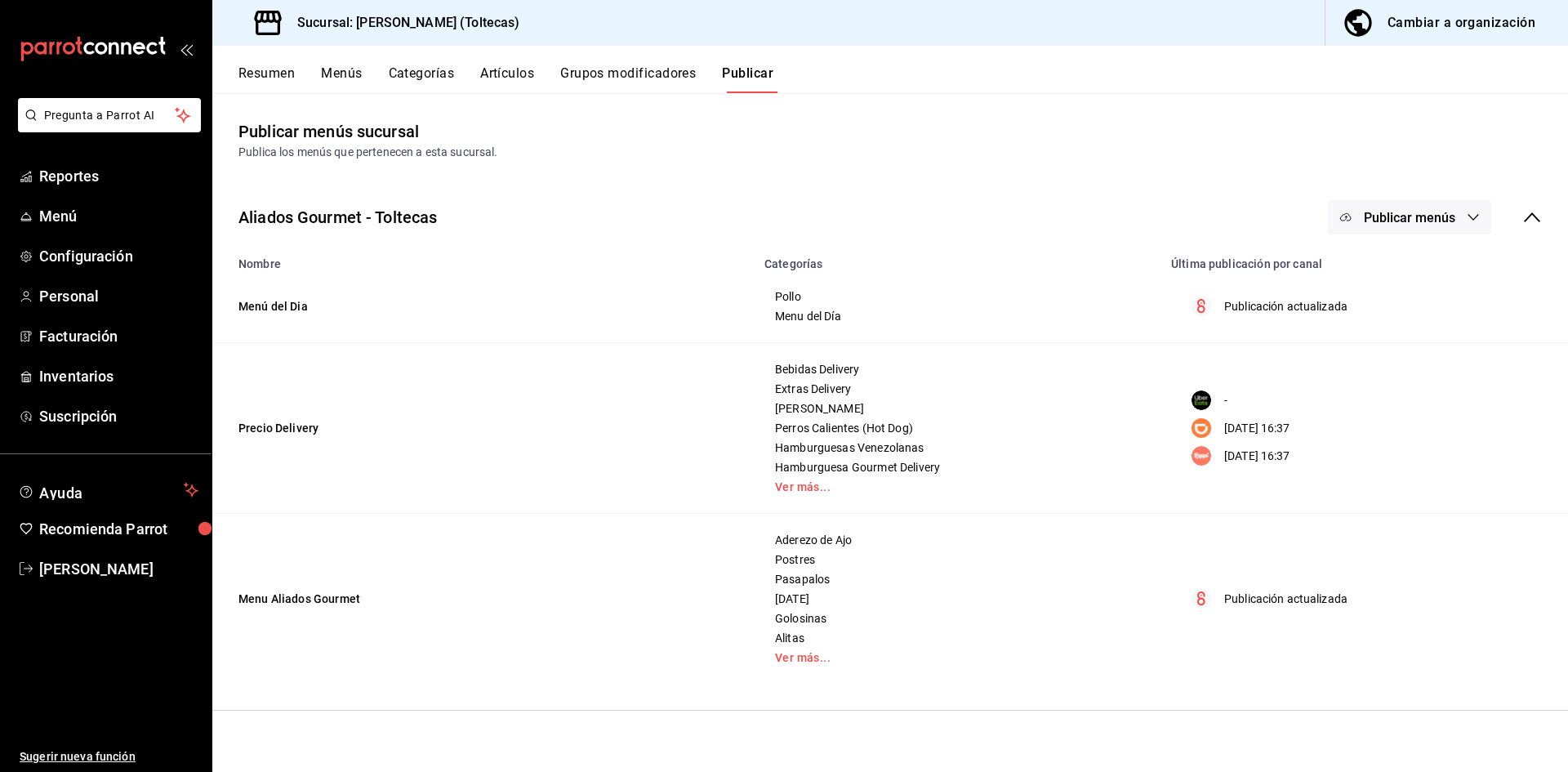
click at [1403, 222] on span "Publicar menús" at bounding box center [1409, 217] width 91 height 15
click at [1397, 277] on span "Punto de venta" at bounding box center [1433, 270] width 78 height 17
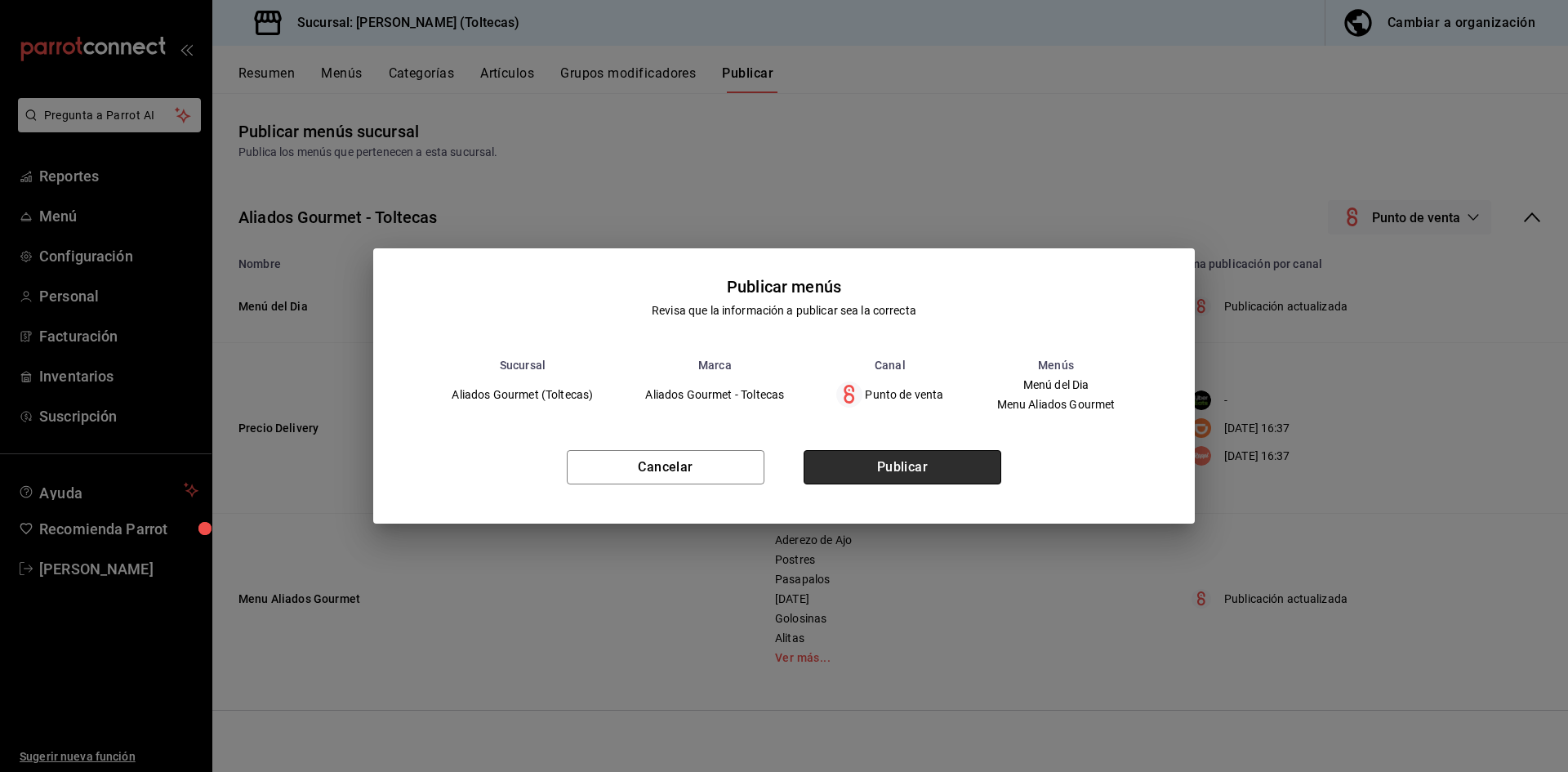
click at [984, 458] on button "Publicar" at bounding box center [902, 467] width 198 height 35
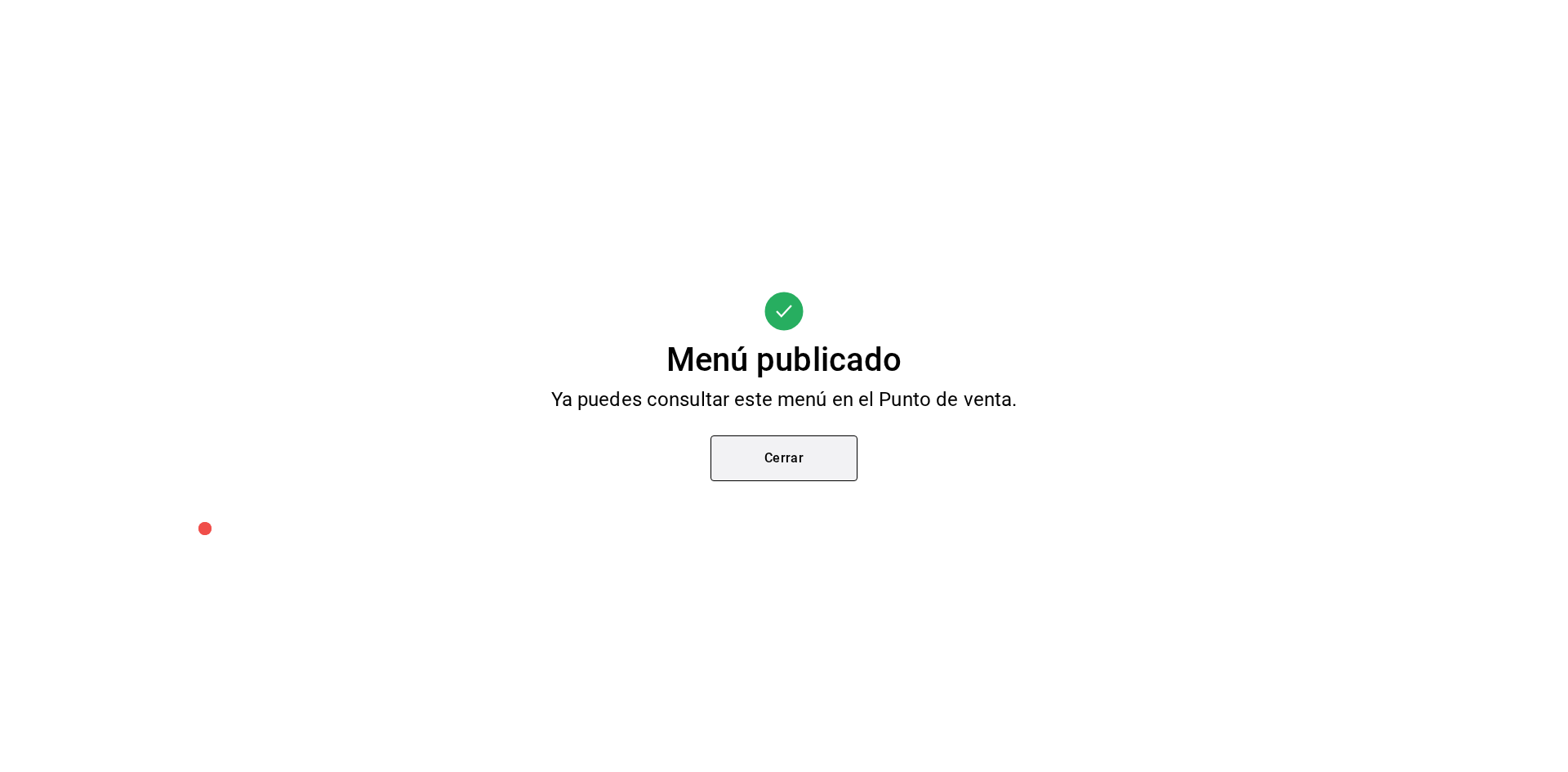
click at [796, 446] on button "Cerrar" at bounding box center [784, 459] width 147 height 46
